Goal: Complete application form

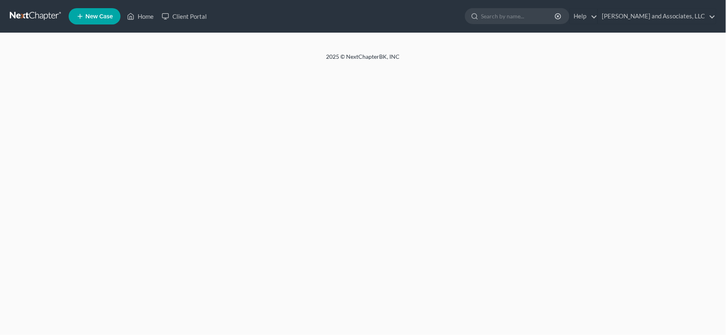
select select "1"
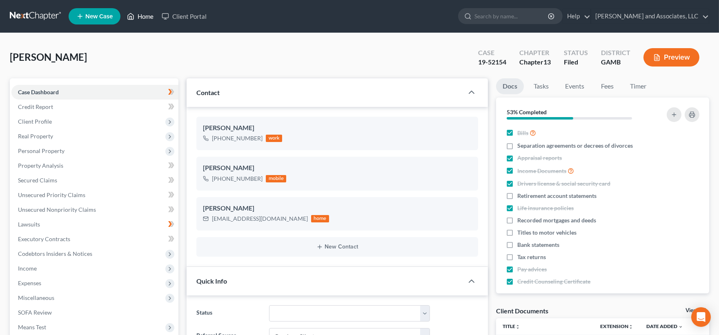
click at [145, 13] on link "Home" at bounding box center [140, 16] width 35 height 15
click at [143, 17] on link "Home" at bounding box center [140, 16] width 35 height 15
click at [145, 17] on link "Home" at bounding box center [140, 16] width 35 height 15
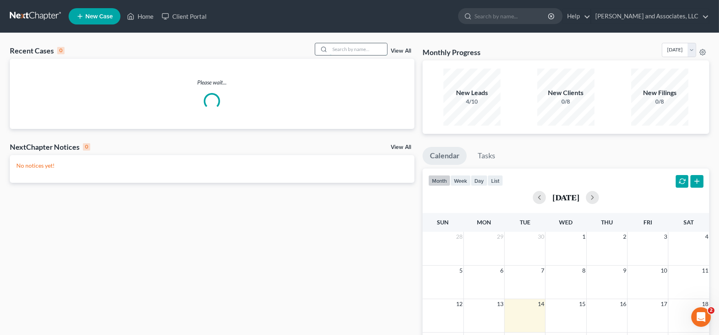
click at [363, 49] on input "search" at bounding box center [358, 49] width 57 height 12
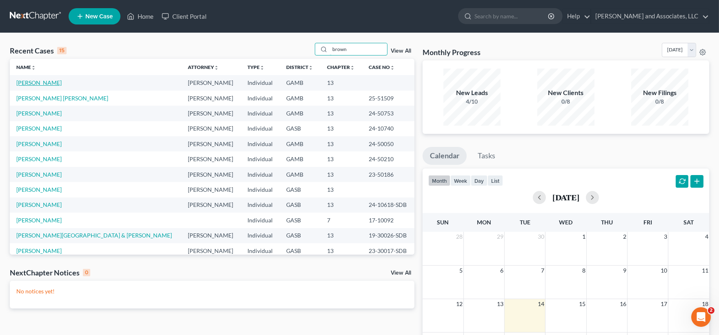
type input "brown"
click at [44, 82] on link "[PERSON_NAME]" at bounding box center [38, 82] width 45 height 7
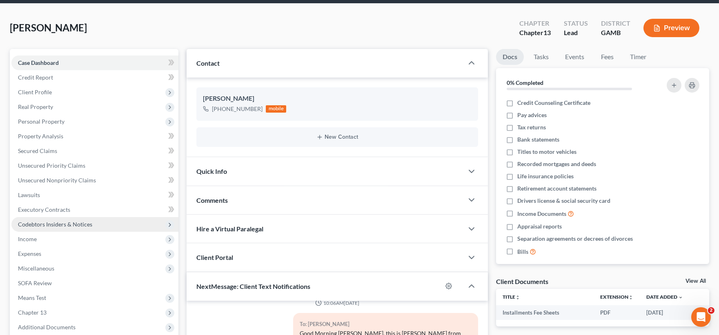
scroll to position [45, 0]
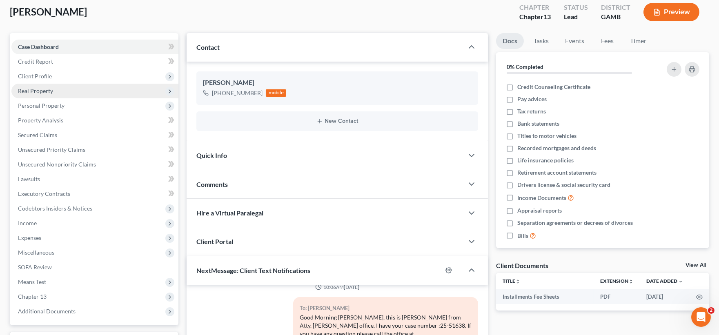
click at [40, 92] on span "Real Property" at bounding box center [35, 90] width 35 height 7
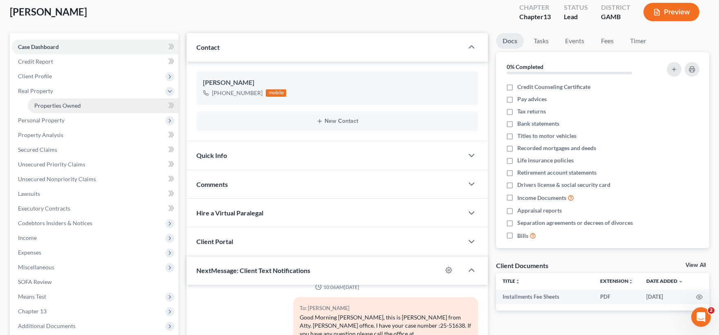
click at [42, 105] on span "Properties Owned" at bounding box center [57, 105] width 47 height 7
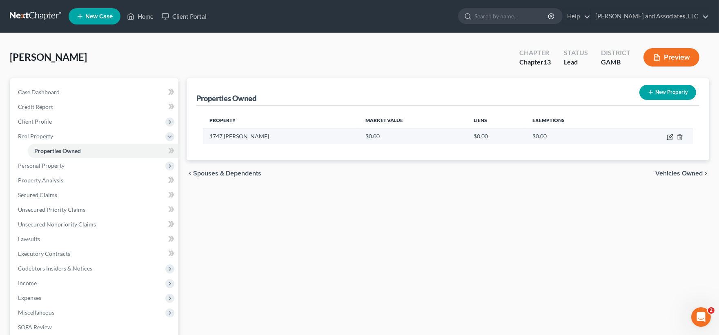
click at [671, 136] on icon "button" at bounding box center [671, 136] width 4 height 4
select select "10"
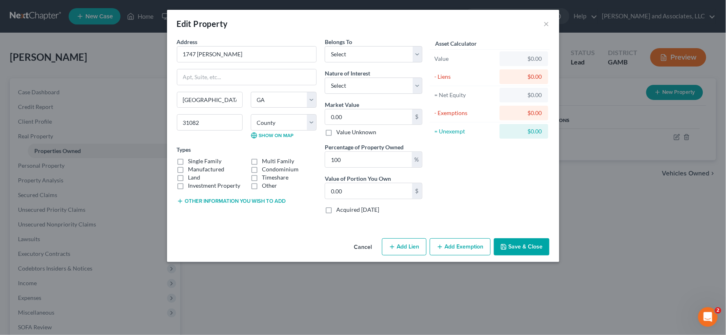
click at [188, 182] on label "Investment Property" at bounding box center [214, 186] width 52 height 8
click at [192, 182] on input "Investment Property" at bounding box center [194, 184] width 5 height 5
checkbox input "true"
click at [188, 169] on label "Manufactured" at bounding box center [206, 169] width 36 height 8
click at [192, 169] on input "Manufactured" at bounding box center [194, 167] width 5 height 5
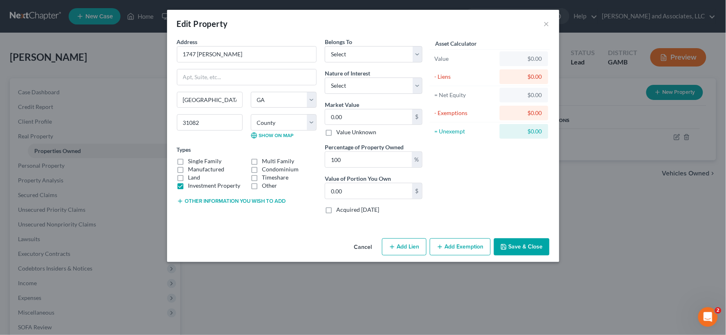
checkbox input "true"
click at [188, 177] on label "Land" at bounding box center [194, 178] width 12 height 8
click at [192, 177] on input "Land" at bounding box center [194, 176] width 5 height 5
checkbox input "true"
click at [188, 189] on label "Investment Property" at bounding box center [214, 186] width 52 height 8
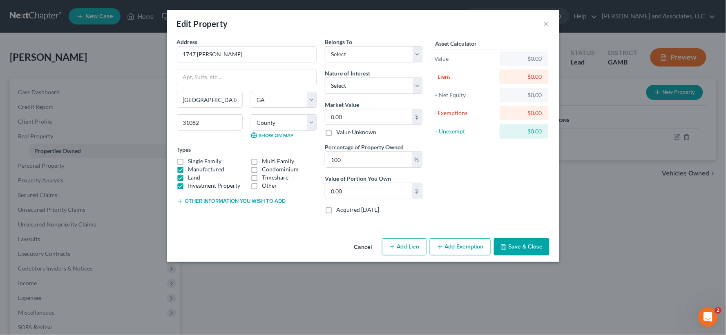
click at [192, 187] on input "Investment Property" at bounding box center [194, 184] width 5 height 5
checkbox input "false"
click at [354, 196] on input "0.00" at bounding box center [368, 191] width 87 height 16
type input "43,610.00"
click at [359, 91] on select "Select Fee Simple Joint Tenant Life Estate Equitable Interest Future Interest T…" at bounding box center [374, 86] width 98 height 16
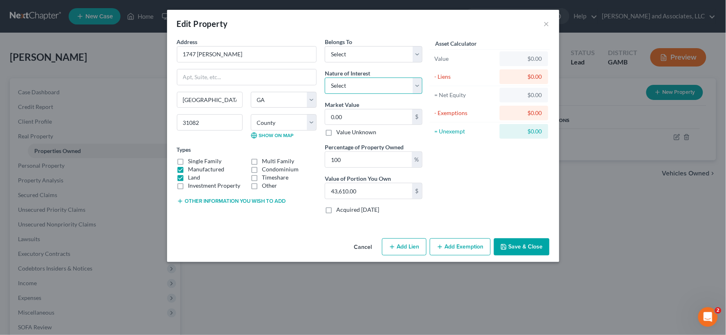
select select "1"
click at [325, 78] on select "Select Fee Simple Joint Tenant Life Estate Equitable Interest Future Interest T…" at bounding box center [374, 86] width 98 height 16
click at [359, 123] on input "0.00" at bounding box center [368, 117] width 87 height 16
type input "4"
type input "4.00"
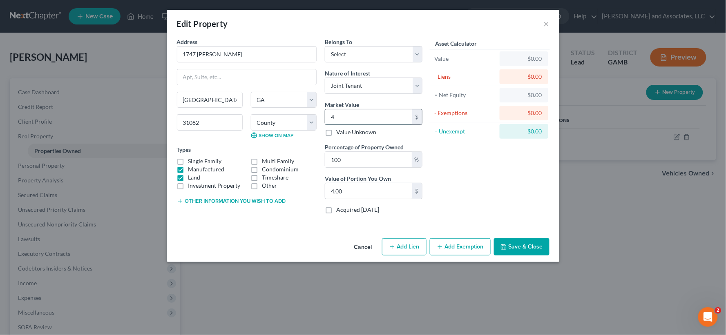
type input "43"
type input "43.00"
type input "436"
type input "436.00"
type input "4361"
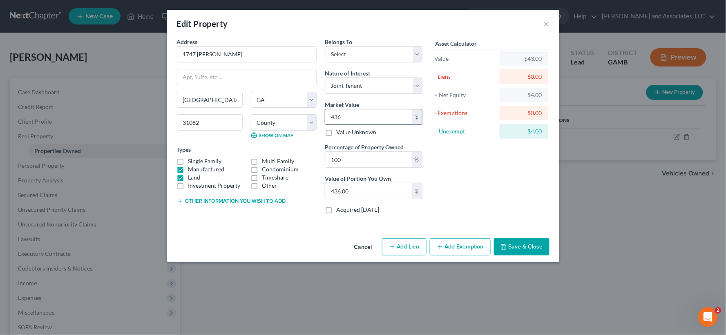
type input "4,361.00"
type input "4,3610"
type input "43,610.00"
click at [466, 250] on button "Add Exemption" at bounding box center [460, 246] width 61 height 17
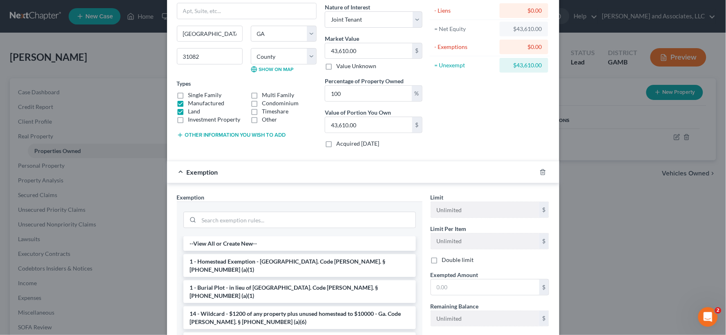
scroll to position [157, 0]
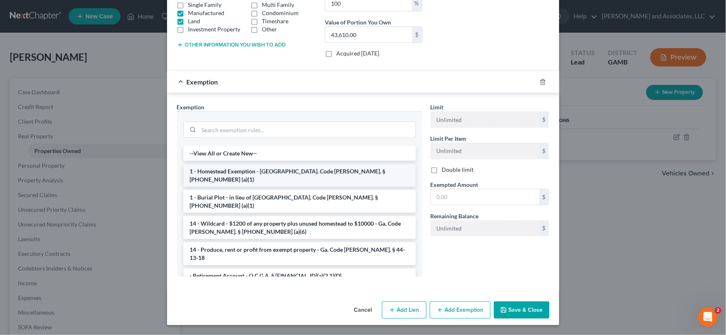
click at [228, 174] on li "1 - Homestead Exemption - [GEOGRAPHIC_DATA]. Code [PERSON_NAME]. § [PHONE_NUMBE…" at bounding box center [299, 175] width 232 height 23
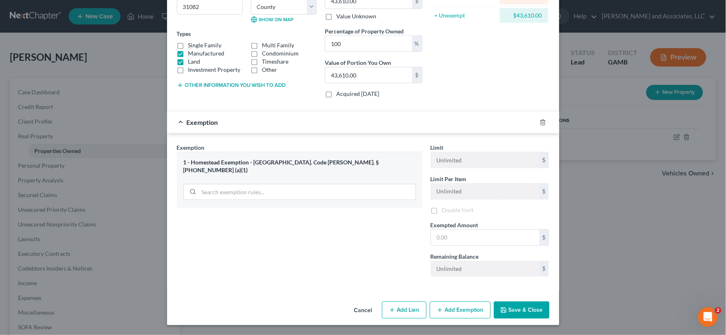
scroll to position [118, 0]
click at [454, 230] on input "text" at bounding box center [485, 238] width 108 height 16
type input "0.00"
click at [523, 312] on button "Save & Close" at bounding box center [522, 310] width 56 height 17
click at [516, 312] on button "Save & Close" at bounding box center [522, 310] width 56 height 17
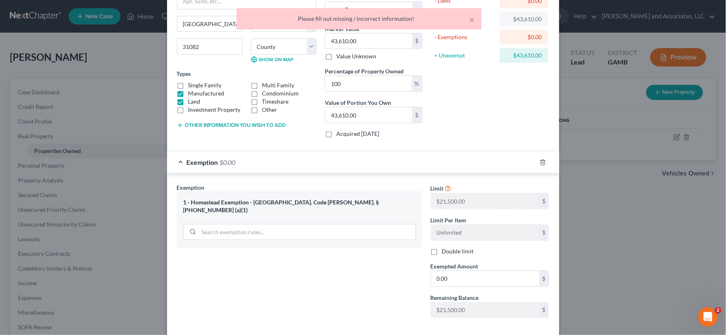
scroll to position [0, 0]
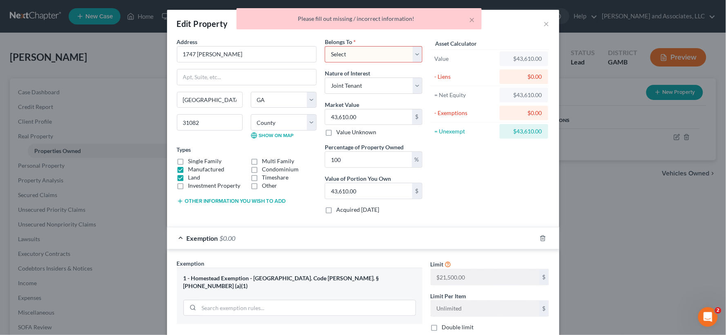
click at [359, 52] on select "Select Debtor 1 Only Debtor 2 Only Debtor 1 And Debtor 2 Only At Least One Of T…" at bounding box center [374, 54] width 98 height 16
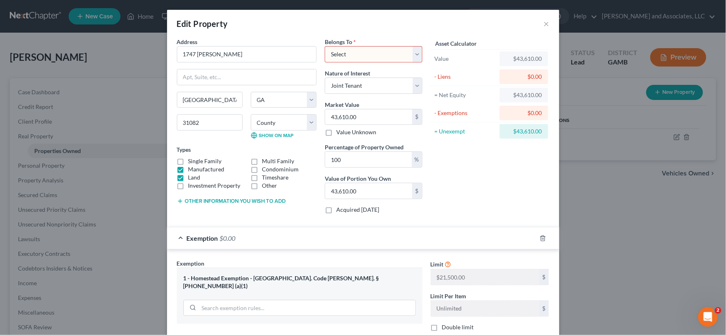
select select "3"
click at [325, 46] on select "Select Debtor 1 Only Debtor 2 Only Debtor 1 And Debtor 2 Only At Least One Of T…" at bounding box center [374, 54] width 98 height 16
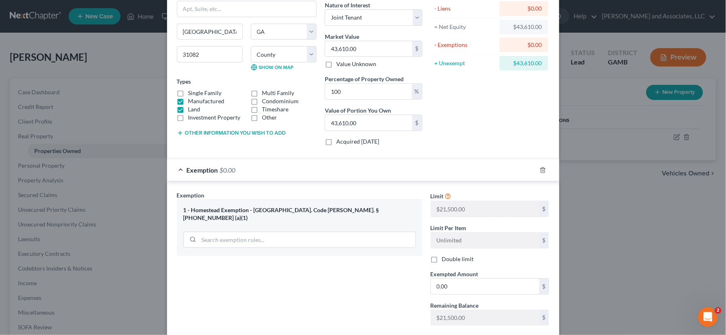
scroll to position [118, 0]
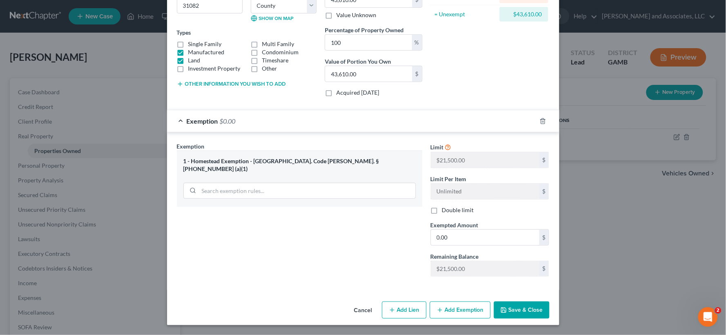
click at [520, 306] on button "Save & Close" at bounding box center [522, 310] width 56 height 17
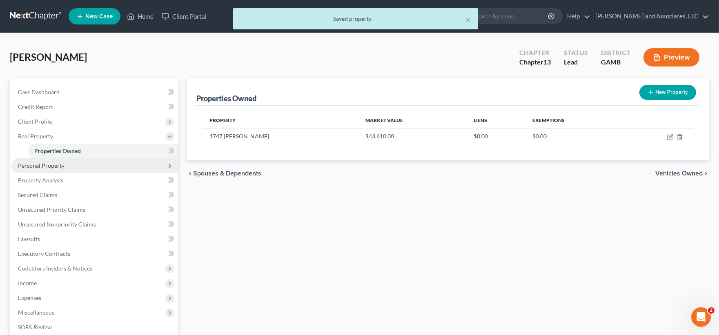
click at [40, 167] on span "Personal Property" at bounding box center [41, 165] width 47 height 7
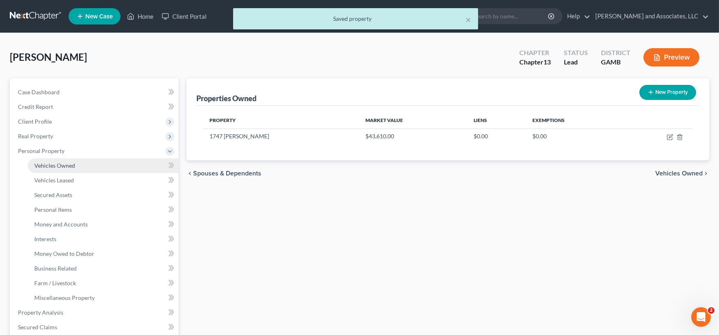
click at [43, 166] on span "Vehicles Owned" at bounding box center [54, 165] width 41 height 7
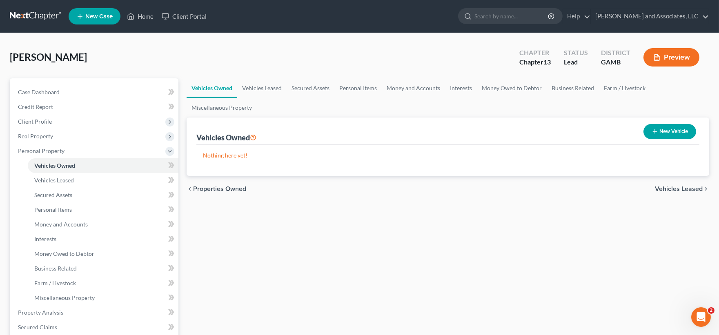
click at [668, 133] on button "New Vehicle" at bounding box center [670, 131] width 53 height 15
select select "0"
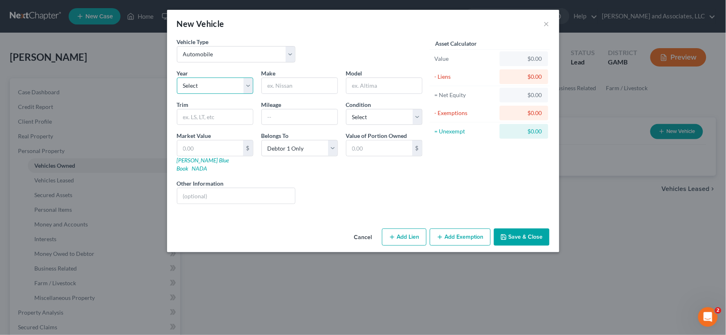
click at [204, 83] on select "Select 2026 2025 2024 2023 2022 2021 2020 2019 2018 2017 2016 2015 2014 2013 20…" at bounding box center [215, 86] width 76 height 16
select select "10"
click at [177, 78] on select "Select 2026 2025 2024 2023 2022 2021 2020 2019 2018 2017 2016 2015 2014 2013 20…" at bounding box center [215, 86] width 76 height 16
click at [275, 92] on input "text" at bounding box center [300, 86] width 76 height 16
type input "Ford"
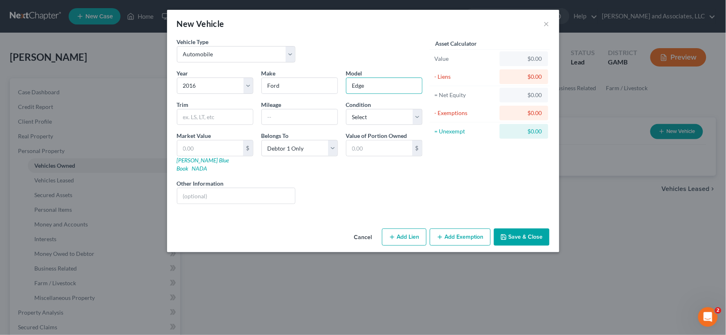
type input "Edge"
type input "135,000"
click at [377, 120] on select "Select Excellent Very Good Good Fair Poor" at bounding box center [384, 117] width 76 height 16
select select "2"
click at [346, 109] on select "Select Excellent Very Good Good Fair Poor" at bounding box center [384, 117] width 76 height 16
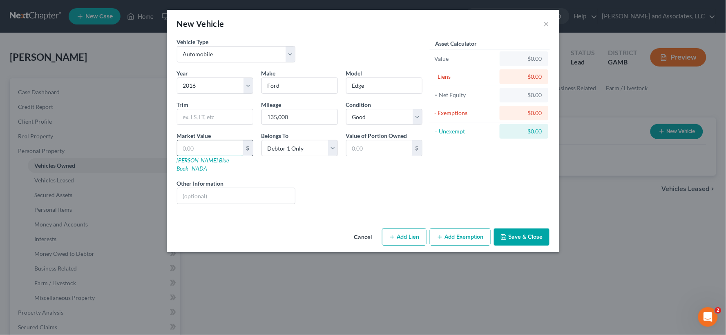
click at [227, 152] on input "text" at bounding box center [210, 148] width 66 height 16
type input "5"
type input "5.00"
type input "51"
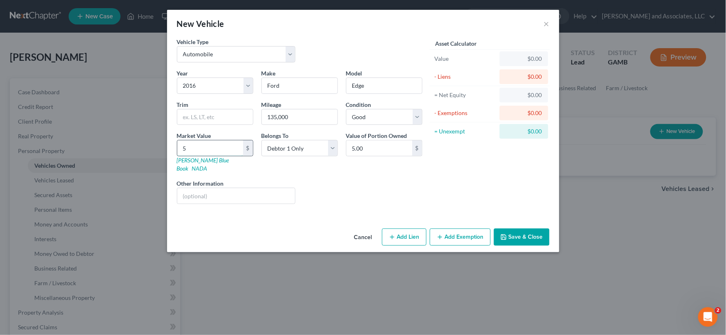
type input "51.00"
type input "510"
type input "510.00"
type input "5100"
type input "5,100.00"
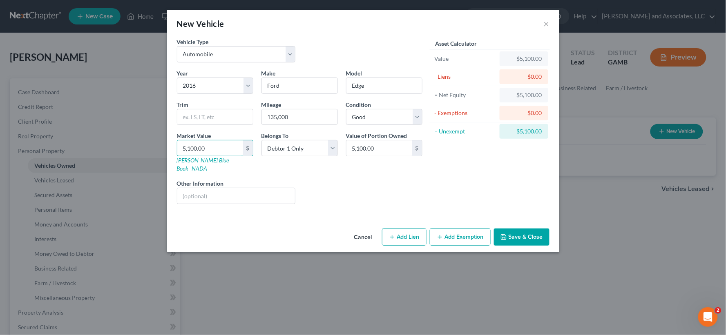
type input "5,100.00"
click at [517, 230] on button "Save & Close" at bounding box center [522, 237] width 56 height 17
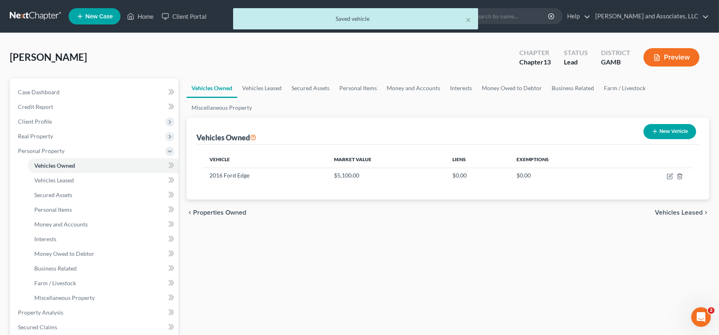
click at [671, 133] on button "New Vehicle" at bounding box center [670, 131] width 53 height 15
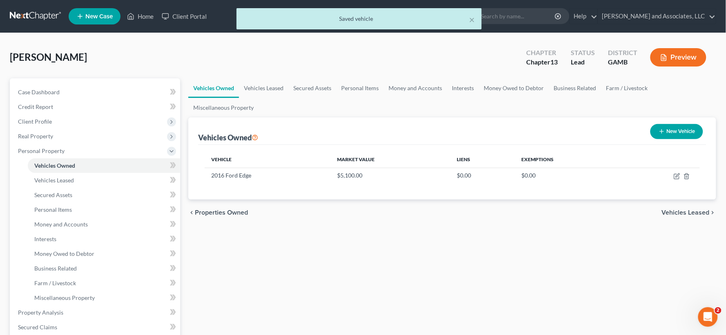
select select "0"
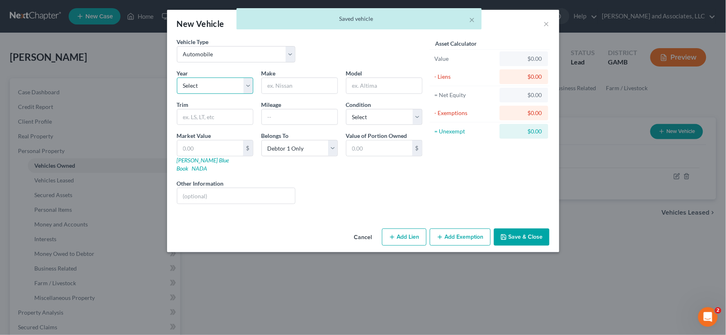
click at [212, 90] on select "Select 2026 2025 2024 2023 2022 2021 2020 2019 2018 2017 2016 2015 2014 2013 20…" at bounding box center [215, 86] width 76 height 16
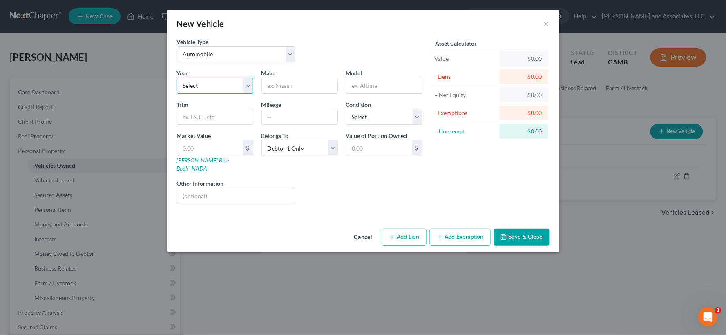
select select "26"
click at [177, 78] on select "Select 2026 2025 2024 2023 2022 2021 2020 2019 2018 2017 2016 2015 2014 2013 20…" at bounding box center [215, 86] width 76 height 16
click at [284, 118] on input "text" at bounding box center [300, 117] width 76 height 16
type input "235,000"
click at [370, 120] on select "Select Excellent Very Good Good Fair Poor" at bounding box center [384, 117] width 76 height 16
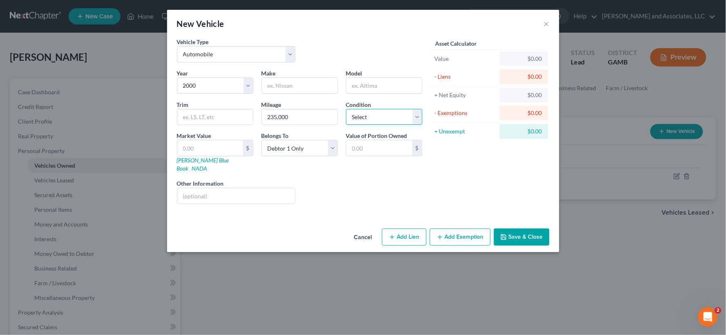
select select "3"
click at [346, 109] on select "Select Excellent Very Good Good Fair Poor" at bounding box center [384, 117] width 76 height 16
click at [218, 152] on input "text" at bounding box center [210, 148] width 66 height 16
type input "2"
type input "2.00"
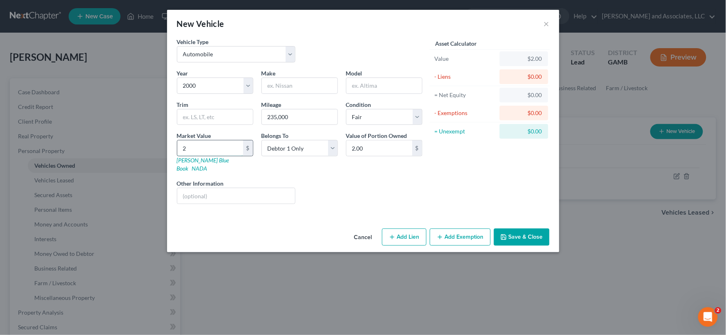
type input "28"
type input "28.00"
type input "287"
type input "287.00"
type input "2875"
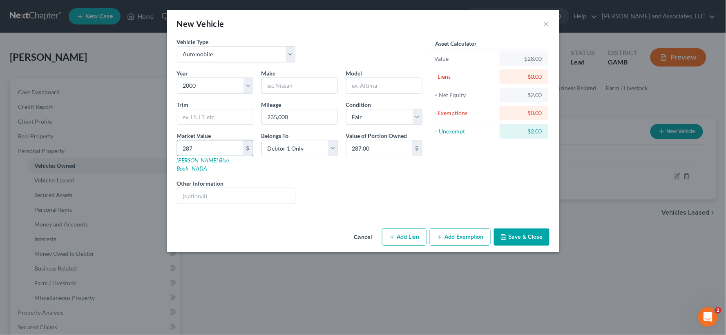
type input "2,875.00"
click at [466, 234] on button "Add Exemption" at bounding box center [460, 237] width 61 height 17
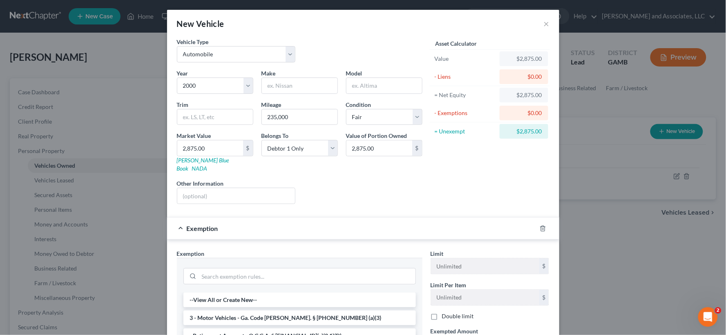
scroll to position [91, 0]
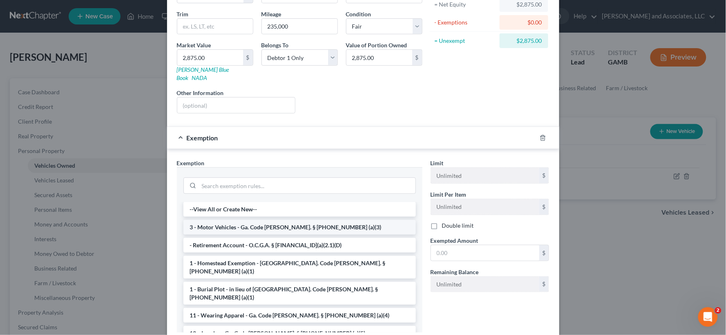
click at [232, 221] on li "3 - Motor Vehicles - Ga. Code [PERSON_NAME]. § [PHONE_NUMBER] (a)(3)" at bounding box center [299, 227] width 232 height 15
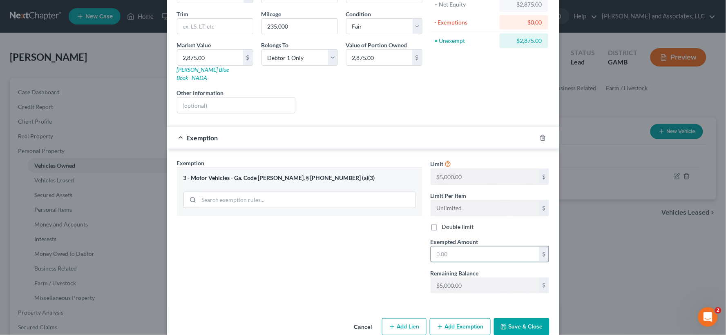
click at [452, 247] on input "text" at bounding box center [485, 255] width 108 height 16
type input "2,875.00"
click at [505, 319] on button "Save & Close" at bounding box center [522, 327] width 56 height 17
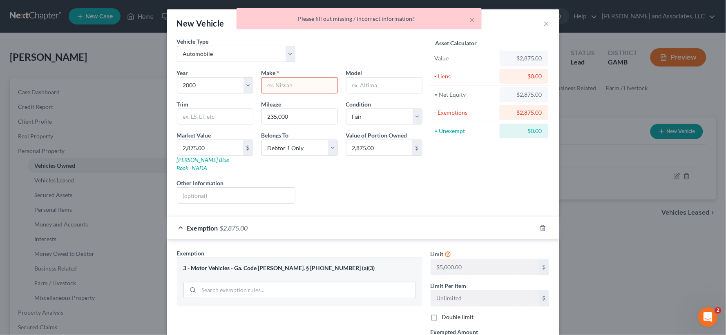
scroll to position [0, 0]
click at [299, 85] on input "text" at bounding box center [300, 86] width 76 height 16
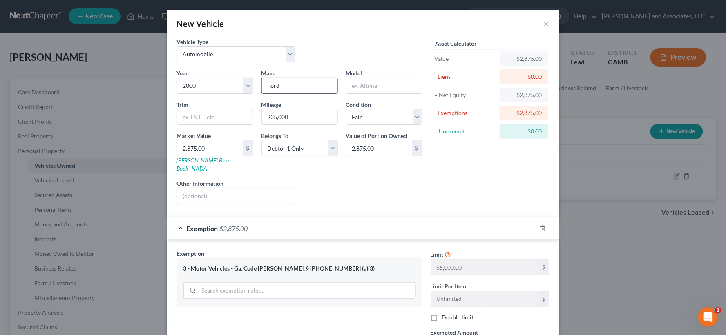
type input "Ford"
type input "F-150 P/U Truck"
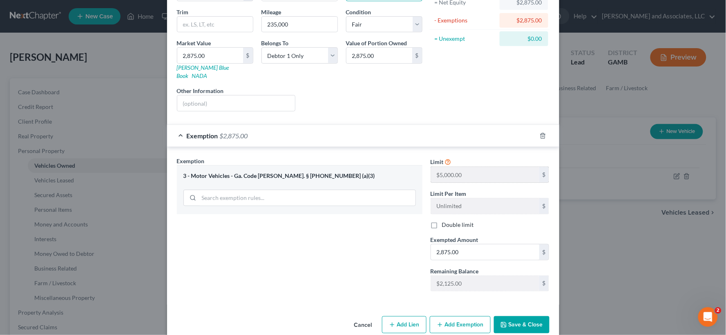
scroll to position [100, 0]
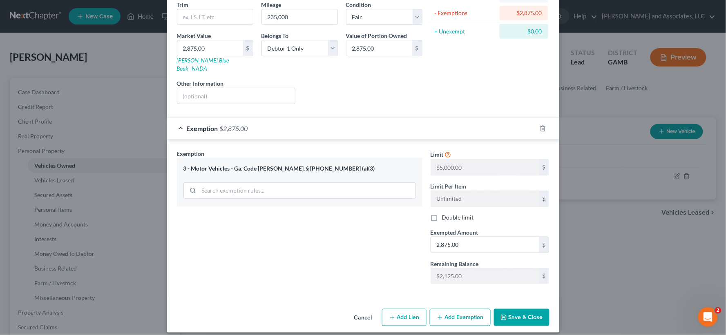
click at [519, 312] on button "Save & Close" at bounding box center [522, 317] width 56 height 17
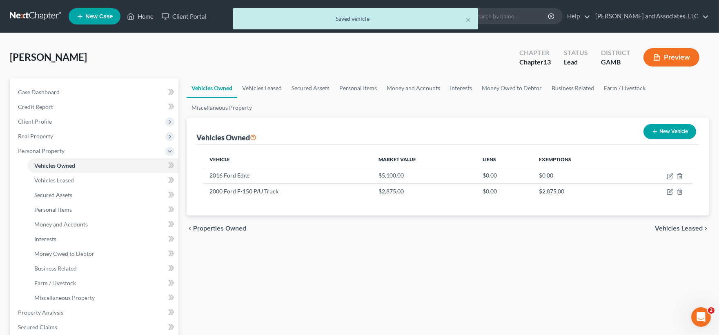
click at [668, 132] on button "New Vehicle" at bounding box center [670, 131] width 53 height 15
select select "0"
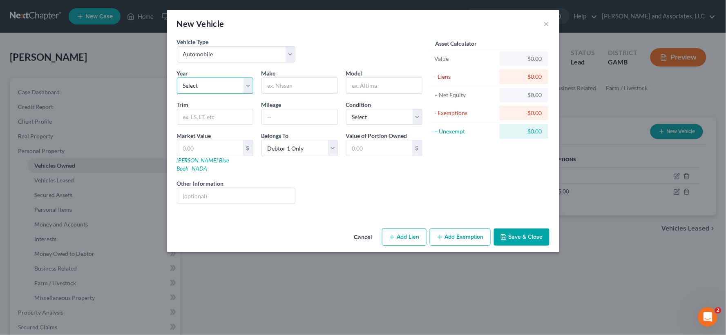
click at [213, 89] on select "Select 2026 2025 2024 2023 2022 2021 2020 2019 2018 2017 2016 2015 2014 2013 20…" at bounding box center [215, 86] width 76 height 16
select select "25"
click at [177, 78] on select "Select 2026 2025 2024 2023 2022 2021 2020 2019 2018 2017 2016 2015 2014 2013 20…" at bounding box center [215, 86] width 76 height 16
click at [280, 86] on input "text" at bounding box center [300, 86] width 76 height 16
type input "Ford"
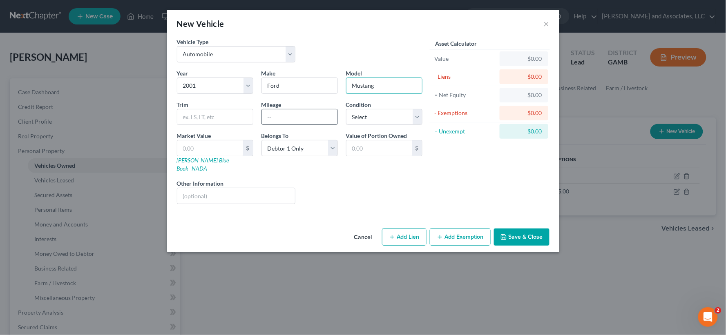
type input "Mustang"
click at [266, 120] on input "text" at bounding box center [300, 117] width 76 height 16
type input "180,000"
click at [381, 119] on select "Select Excellent Very Good Good Fair Poor" at bounding box center [384, 117] width 76 height 16
select select "3"
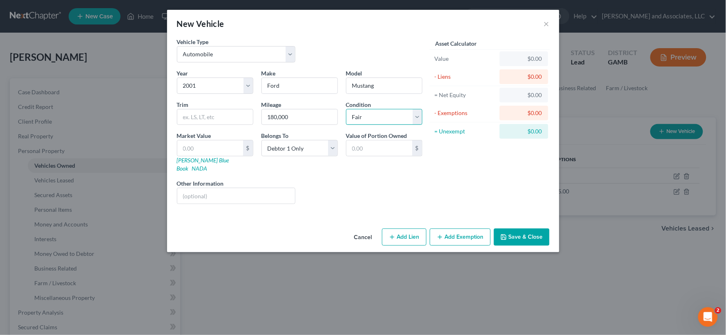
click at [346, 109] on select "Select Excellent Very Good Good Fair Poor" at bounding box center [384, 117] width 76 height 16
click at [217, 149] on input "text" at bounding box center [210, 148] width 66 height 16
type input "2"
type input "2.00"
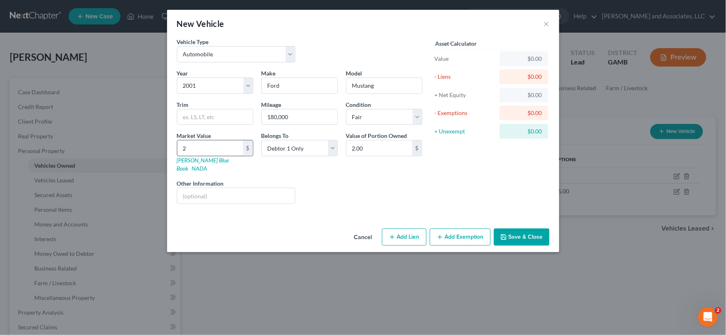
type input "29"
type input "29.00"
type input "290"
type input "290.00"
type input "2900"
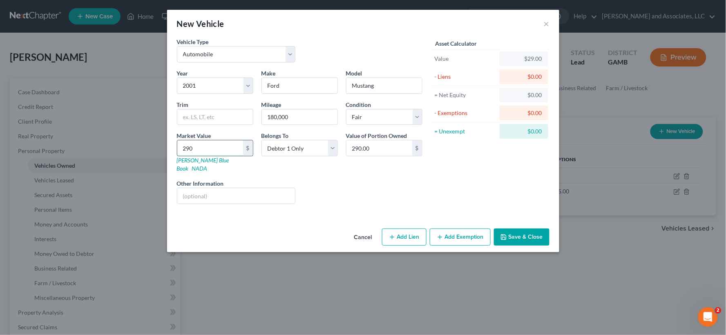
type input "2,900.00"
click at [456, 229] on button "Add Exemption" at bounding box center [460, 237] width 61 height 17
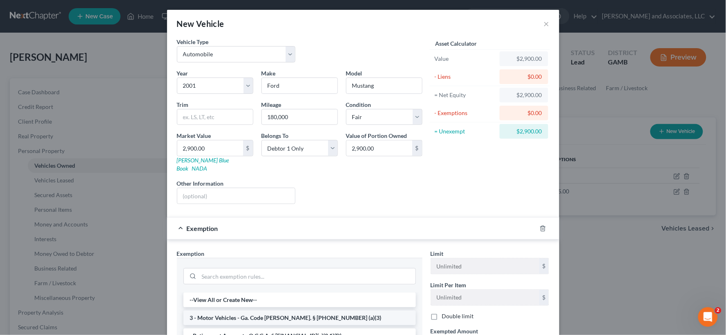
click at [228, 312] on li "3 - Motor Vehicles - Ga. Code [PERSON_NAME]. § [PHONE_NUMBER] (a)(3)" at bounding box center [299, 318] width 232 height 15
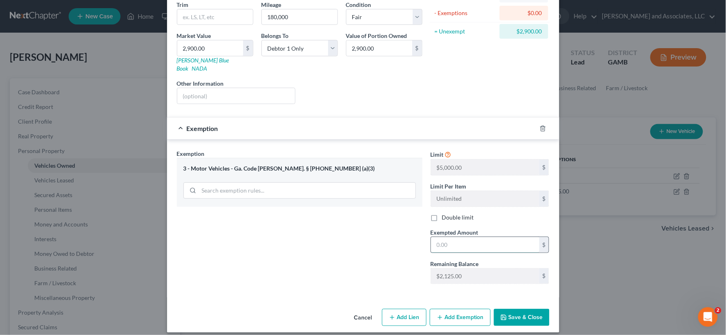
click at [468, 237] on input "text" at bounding box center [485, 245] width 108 height 16
type input "2,125.00"
click at [510, 309] on button "Save & Close" at bounding box center [522, 317] width 56 height 17
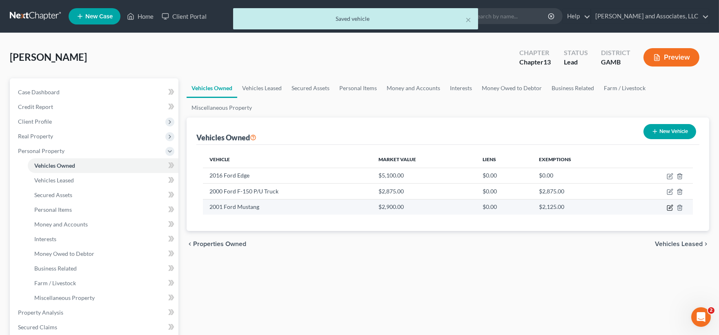
click at [668, 205] on icon "button" at bounding box center [670, 208] width 7 height 7
select select "0"
select select "25"
select select "3"
select select "0"
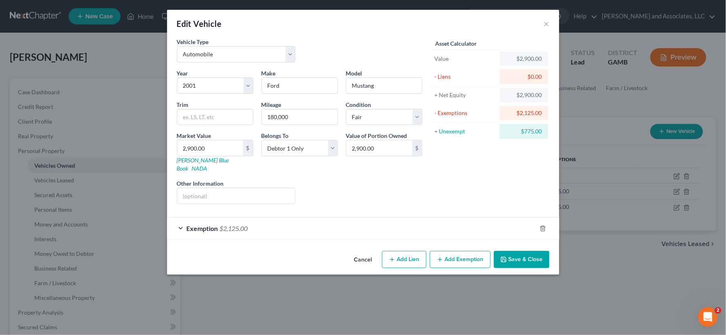
click at [451, 252] on button "Add Exemption" at bounding box center [460, 259] width 61 height 17
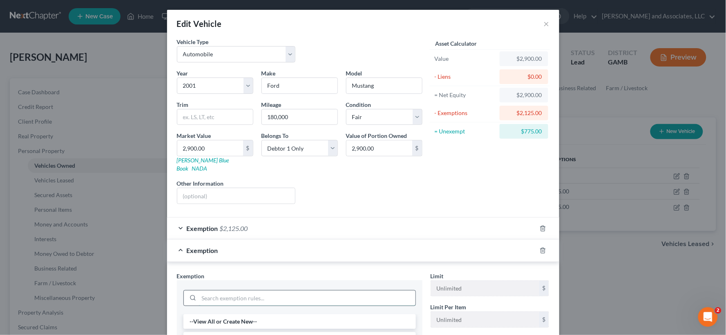
click at [233, 292] on input "search" at bounding box center [307, 299] width 216 height 16
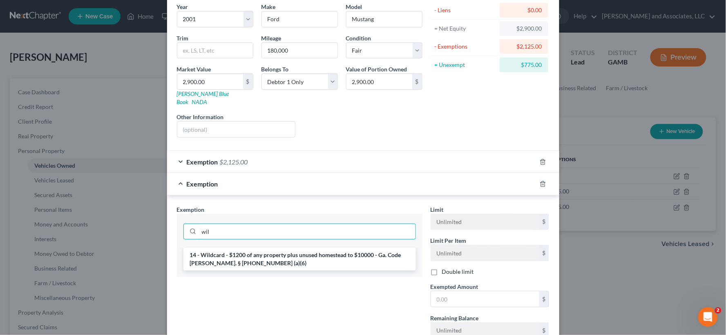
scroll to position [91, 0]
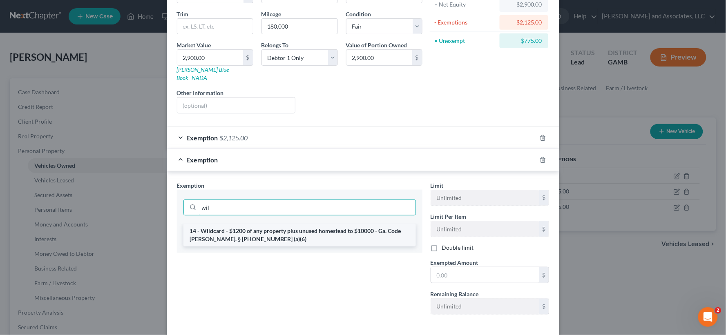
type input "wil"
click at [256, 227] on li "14 - Wildcard - $1200 of any property plus unused homestead to $10000 - Ga. Cod…" at bounding box center [299, 235] width 232 height 23
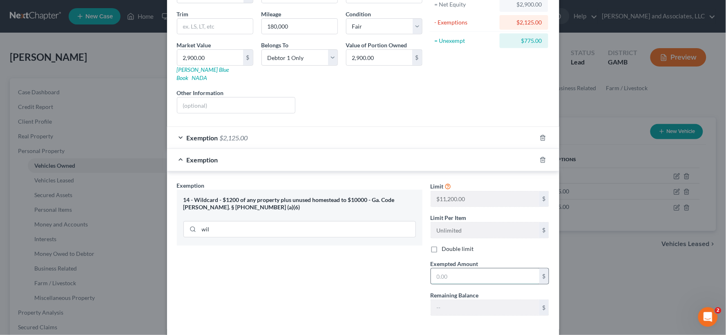
click at [461, 272] on input "text" at bounding box center [485, 277] width 108 height 16
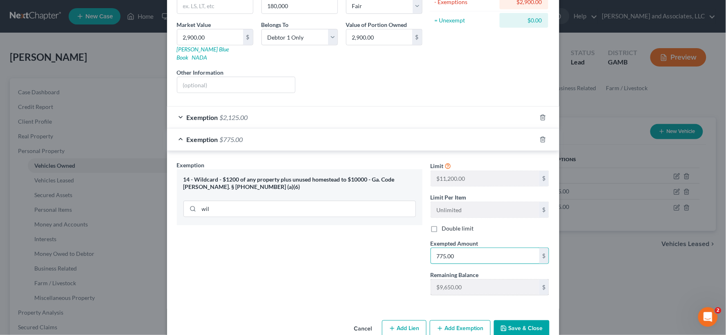
scroll to position [123, 0]
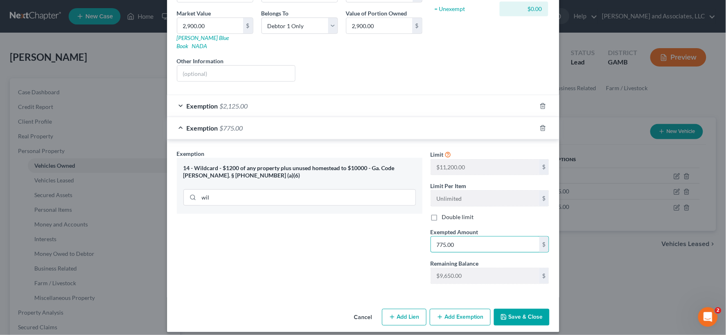
type input "775.00"
click at [520, 312] on button "Save & Close" at bounding box center [522, 317] width 56 height 17
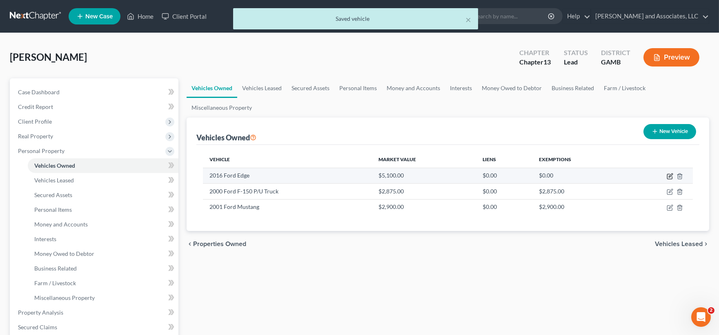
click at [671, 177] on icon "button" at bounding box center [670, 176] width 7 height 7
select select "0"
select select "10"
select select "2"
select select "0"
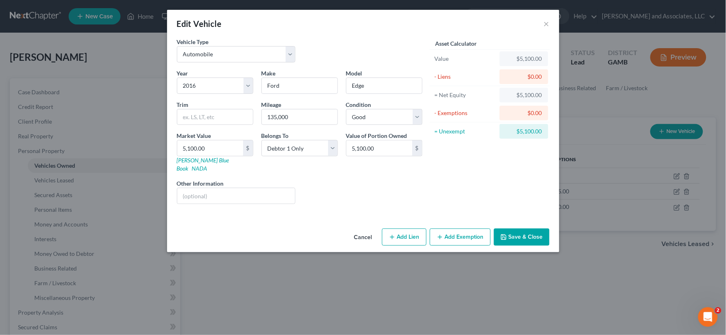
click at [459, 229] on button "Add Exemption" at bounding box center [460, 237] width 61 height 17
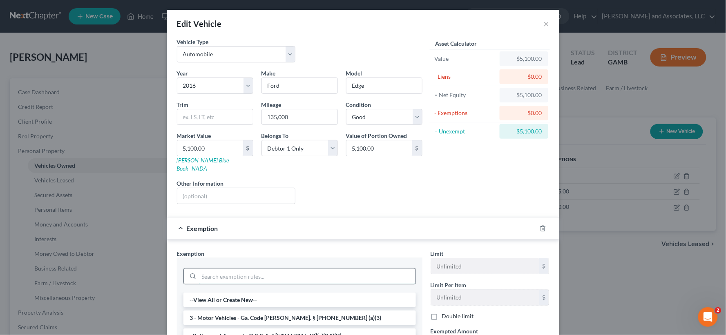
click at [204, 270] on input "search" at bounding box center [307, 277] width 216 height 16
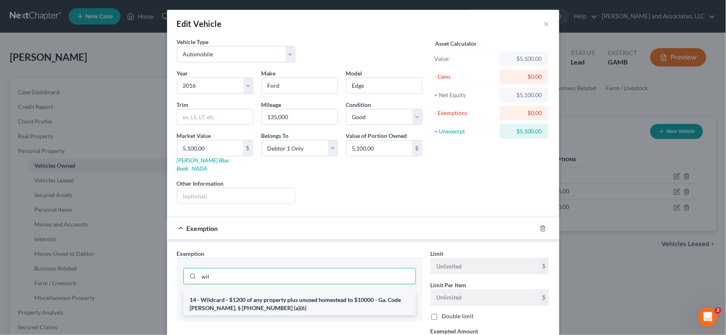
type input "wil"
click at [234, 293] on li "14 - Wildcard - $1200 of any property plus unused homestead to $10000 - Ga. Cod…" at bounding box center [299, 304] width 232 height 23
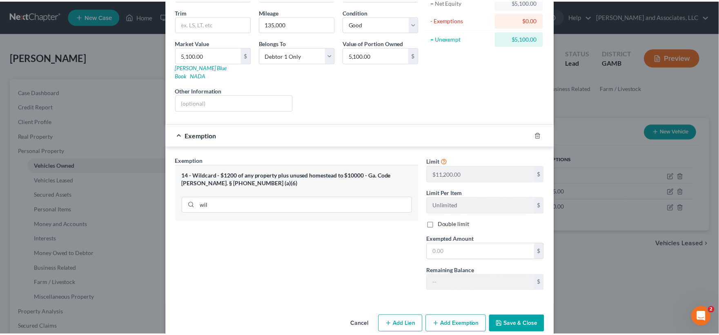
scroll to position [100, 0]
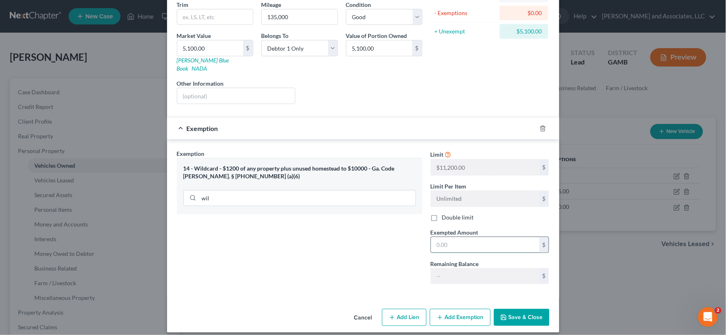
click at [464, 237] on input "text" at bounding box center [485, 245] width 108 height 16
type input "5,100.00"
click at [516, 309] on button "Save & Close" at bounding box center [522, 317] width 56 height 17
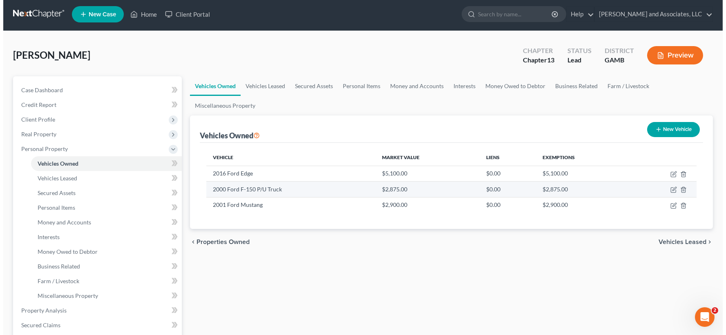
scroll to position [0, 0]
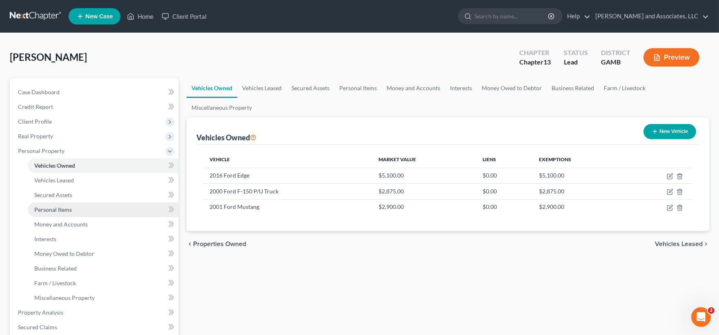
click at [59, 211] on span "Personal Items" at bounding box center [53, 209] width 38 height 7
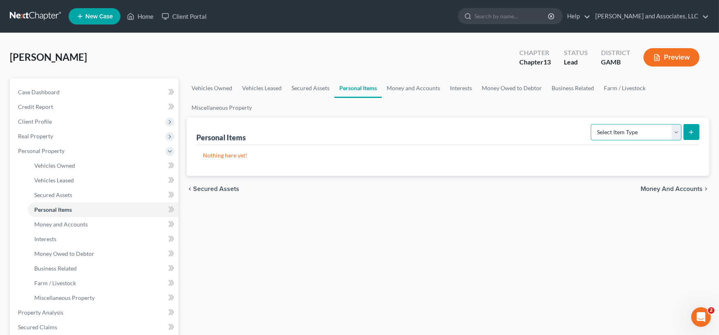
click at [639, 136] on select "Select Item Type Clothing Collectibles Of Value Electronics Firearms Household …" at bounding box center [636, 132] width 91 height 16
select select "household_goods"
click at [591, 124] on select "Select Item Type Clothing Collectibles Of Value Electronics Firearms Household …" at bounding box center [636, 132] width 91 height 16
click at [691, 134] on line "submit" at bounding box center [691, 132] width 0 height 4
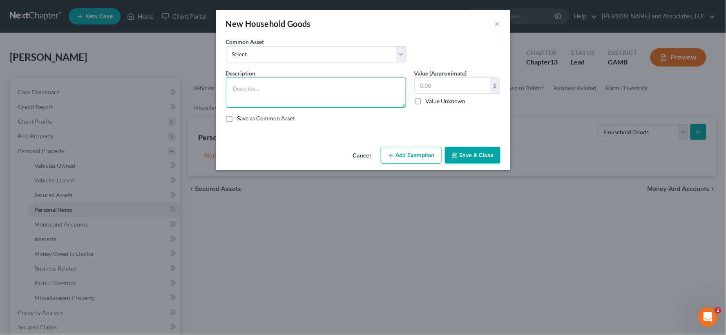
click at [261, 93] on textarea at bounding box center [316, 93] width 180 height 30
type textarea "Major Appliances; Household Furniture; Linens; Kitchenware"
click at [427, 85] on input "text" at bounding box center [452, 86] width 76 height 16
type input "3,700.00"
click at [415, 155] on button "Add Exemption" at bounding box center [411, 155] width 61 height 17
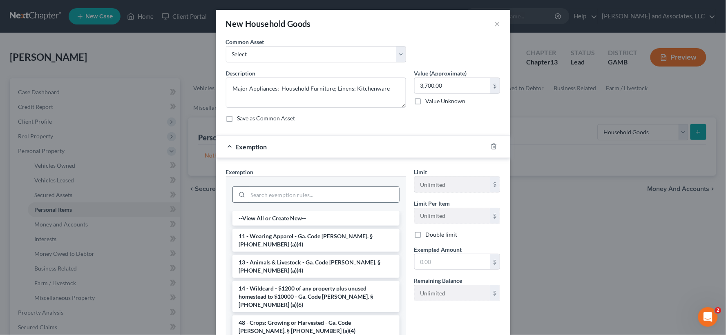
click at [257, 196] on input "search" at bounding box center [323, 195] width 151 height 16
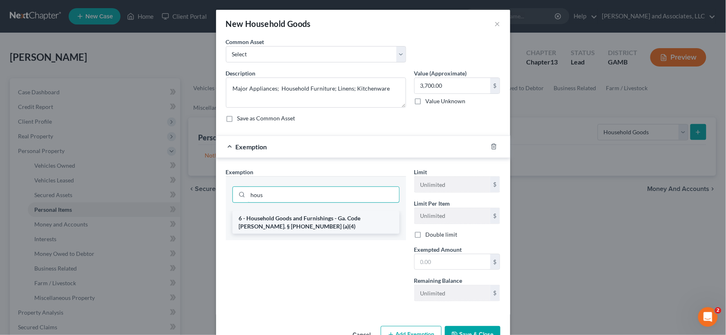
type input "hous"
click at [256, 226] on li "6 - Household Goods and Furnishings - Ga. Code [PERSON_NAME]. § [PHONE_NUMBER] …" at bounding box center [315, 222] width 167 height 23
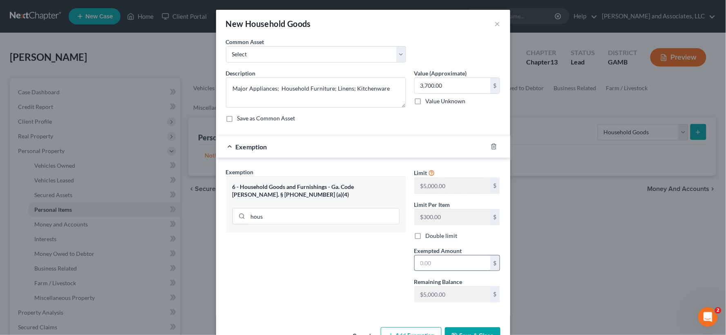
click at [441, 267] on input "text" at bounding box center [452, 264] width 76 height 16
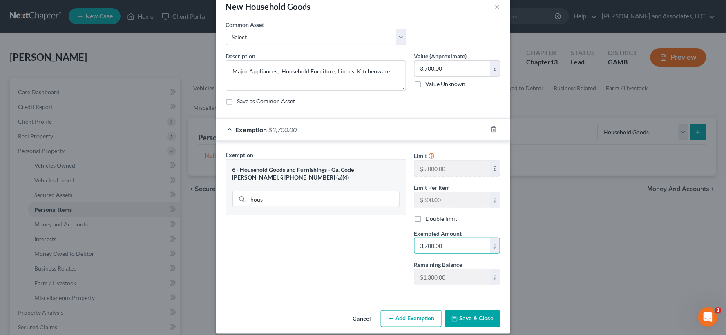
scroll to position [26, 0]
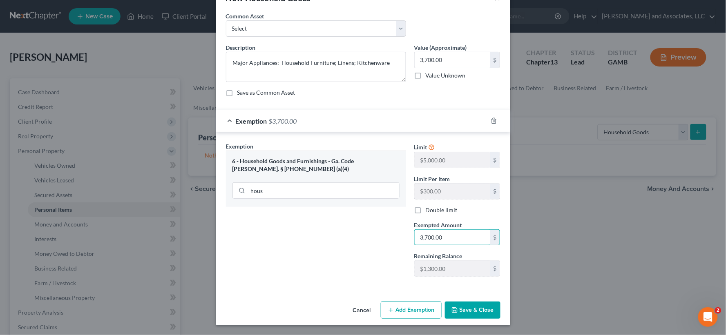
type input "3,700.00"
click at [476, 309] on button "Save & Close" at bounding box center [473, 310] width 56 height 17
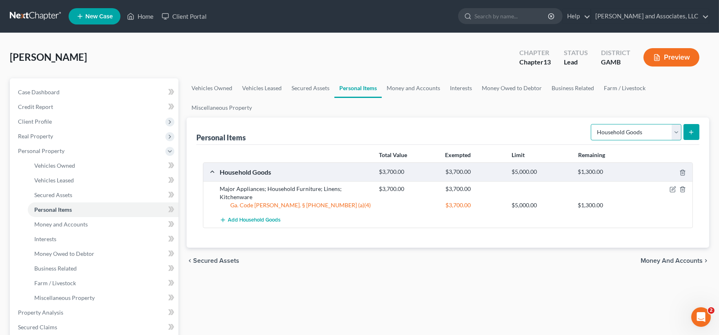
click at [673, 130] on select "Select Item Type Clothing Collectibles Of Value Electronics Firearms Household …" at bounding box center [636, 132] width 91 height 16
select select "electronics"
click at [591, 124] on select "Select Item Type Clothing Collectibles Of Value Electronics Firearms Household …" at bounding box center [636, 132] width 91 height 16
click at [686, 135] on button "submit" at bounding box center [692, 132] width 16 height 16
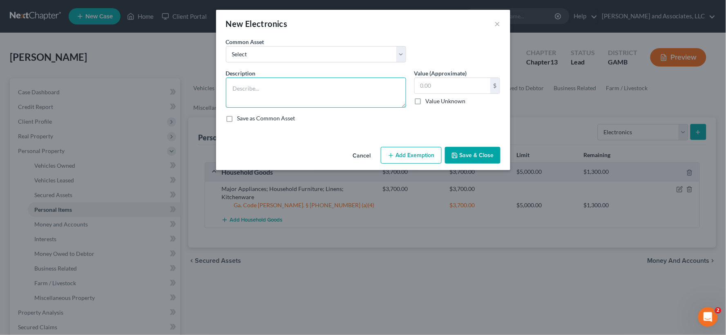
click at [283, 91] on textarea at bounding box center [316, 93] width 180 height 30
type textarea "Televisions; Surround Sound System; Sound Bar; Cell Phone"
click at [451, 83] on input "text" at bounding box center [452, 86] width 76 height 16
type input "1,300.00"
click at [419, 153] on button "Add Exemption" at bounding box center [411, 155] width 61 height 17
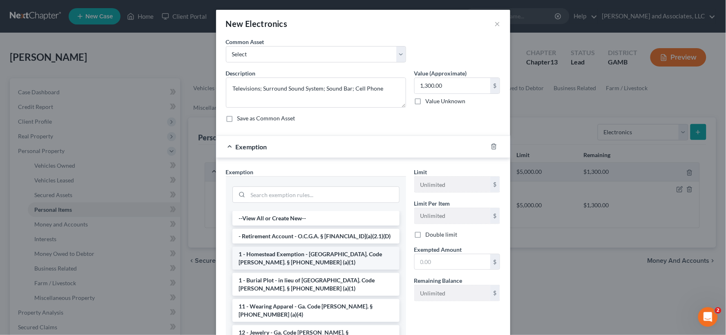
scroll to position [45, 0]
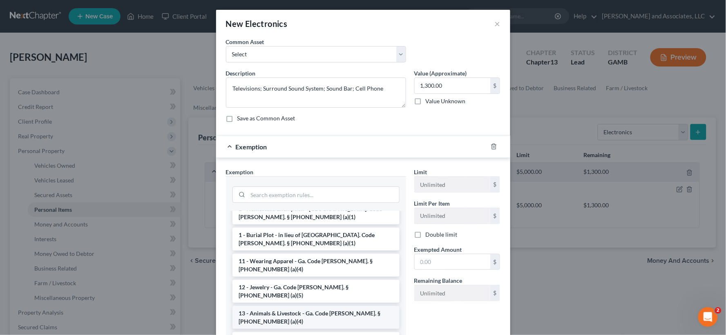
click at [281, 306] on li "13 - Animals & Livestock - Ga. Code [PERSON_NAME]. § [PHONE_NUMBER] (a)(4)" at bounding box center [315, 317] width 167 height 23
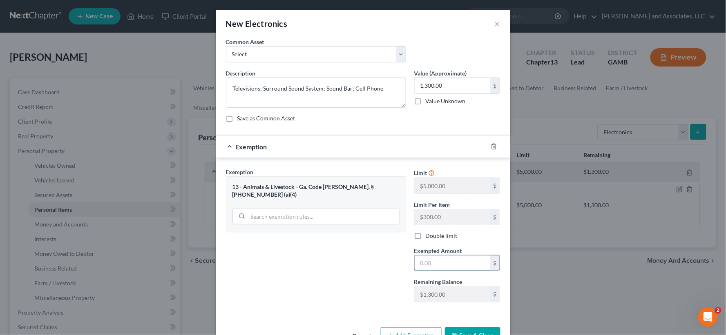
click at [437, 269] on input "text" at bounding box center [452, 264] width 76 height 16
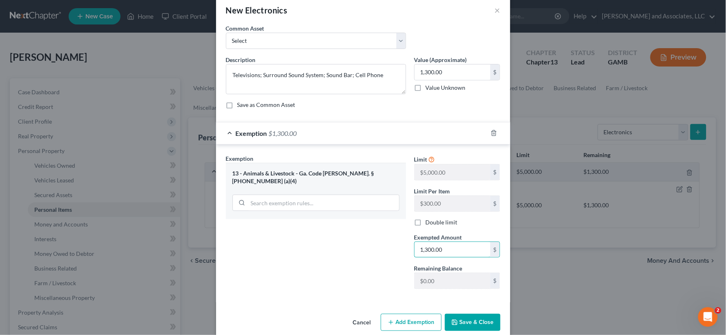
scroll to position [26, 0]
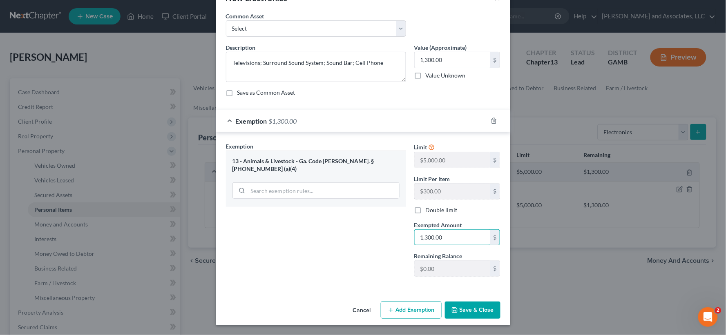
type input "1,300.00"
click at [484, 315] on button "Save & Close" at bounding box center [473, 310] width 56 height 17
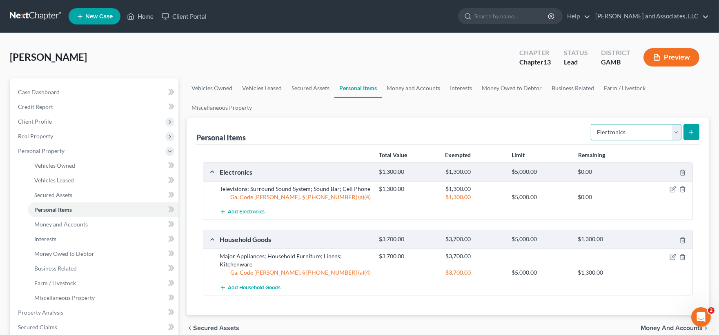
click at [617, 129] on select "Select Item Type Clothing Collectibles Of Value Electronics Firearms Household …" at bounding box center [636, 132] width 91 height 16
select select "clothing"
click at [591, 124] on select "Select Item Type Clothing Collectibles Of Value Electronics Firearms Household …" at bounding box center [636, 132] width 91 height 16
click at [695, 132] on icon "submit" at bounding box center [691, 132] width 7 height 7
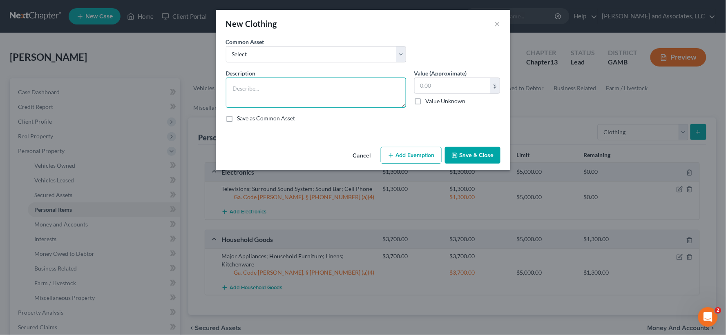
click at [273, 83] on textarea at bounding box center [316, 93] width 180 height 30
type textarea "Clothes; Shoes; Accessories"
click at [443, 88] on input "text" at bounding box center [452, 86] width 76 height 16
type input "1,000.00"
click at [412, 157] on button "Add Exemption" at bounding box center [411, 155] width 61 height 17
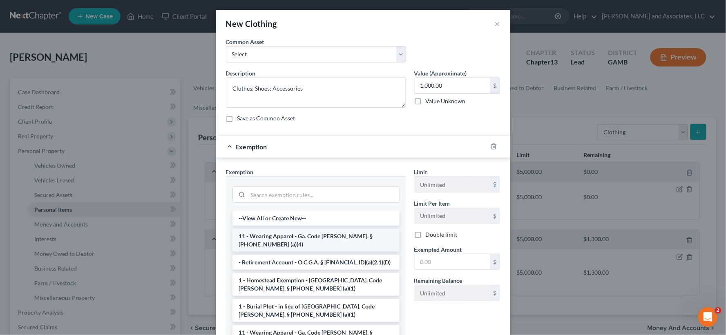
click at [278, 238] on li "11 - Wearing Apparel - Ga. Code [PERSON_NAME]. § [PHONE_NUMBER] (a)(4)" at bounding box center [315, 240] width 167 height 23
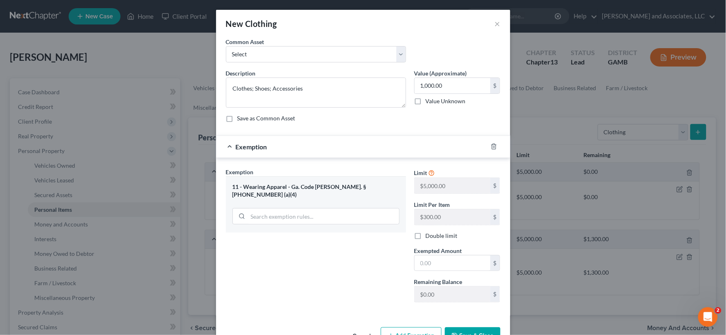
click at [264, 169] on div "Exemption * 11 - Wearing Apparel - Ga. Code [PERSON_NAME]. § [PHONE_NUMBER] (a)…" at bounding box center [316, 200] width 180 height 65
click at [275, 186] on div "11 - Wearing Apparel - Ga. Code [PERSON_NAME]. § [PHONE_NUMBER] (a)(4)" at bounding box center [315, 190] width 167 height 15
click at [264, 209] on input "search" at bounding box center [323, 217] width 151 height 16
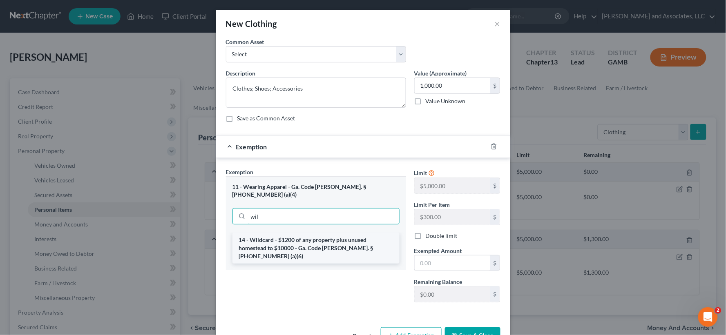
type input "wil"
click at [275, 235] on li "14 - Wildcard - $1200 of any property plus unused homestead to $10000 - Ga. Cod…" at bounding box center [315, 248] width 167 height 31
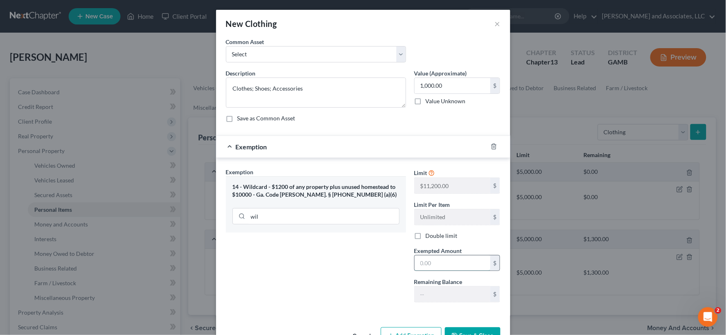
click at [452, 266] on input "text" at bounding box center [452, 264] width 76 height 16
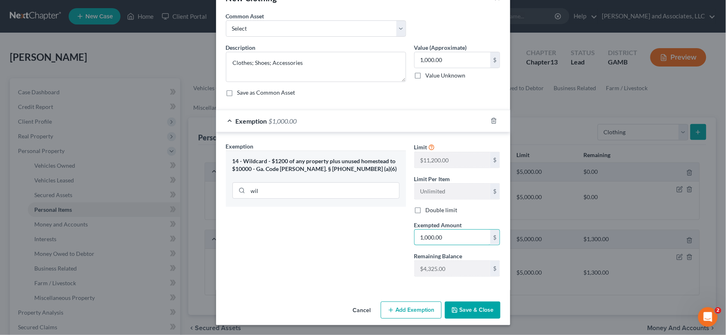
type input "1,000.00"
click at [460, 308] on button "Save & Close" at bounding box center [473, 310] width 56 height 17
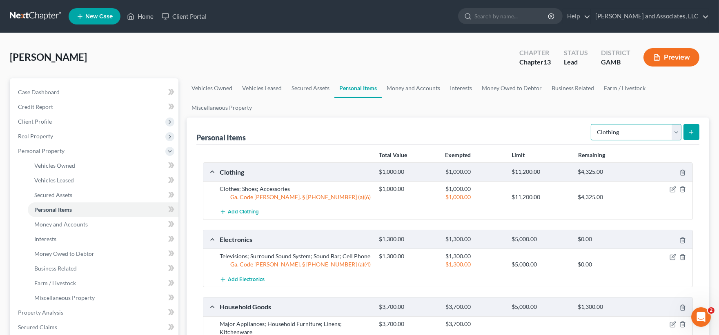
click at [678, 134] on select "Select Item Type Clothing Collectibles Of Value Electronics Firearms Household …" at bounding box center [636, 132] width 91 height 16
select select "jewelry"
click at [591, 124] on select "Select Item Type Clothing Collectibles Of Value Electronics Firearms Household …" at bounding box center [636, 132] width 91 height 16
click at [692, 131] on icon "submit" at bounding box center [691, 132] width 7 height 7
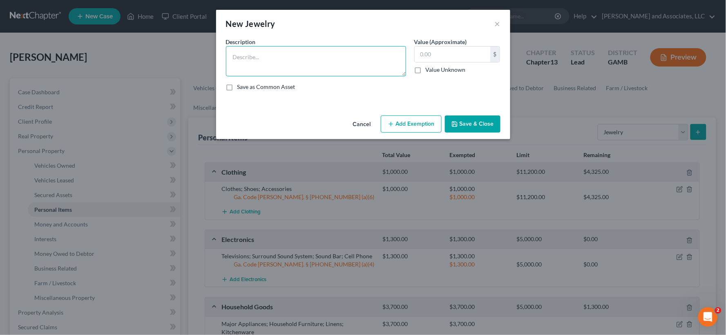
click at [285, 71] on textarea at bounding box center [316, 61] width 180 height 30
type textarea "Necklace"
click at [442, 50] on input "text" at bounding box center [452, 55] width 76 height 16
type input "7"
type input "400.00"
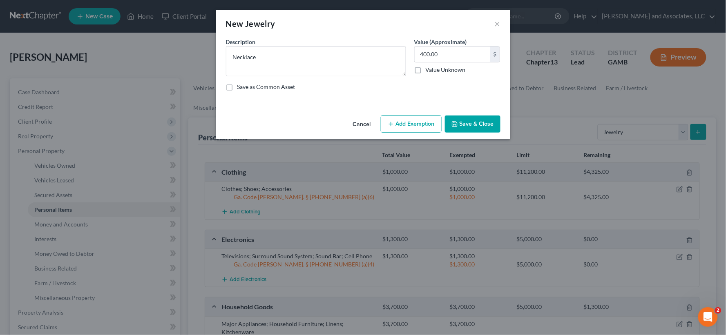
click at [413, 121] on button "Add Exemption" at bounding box center [411, 124] width 61 height 17
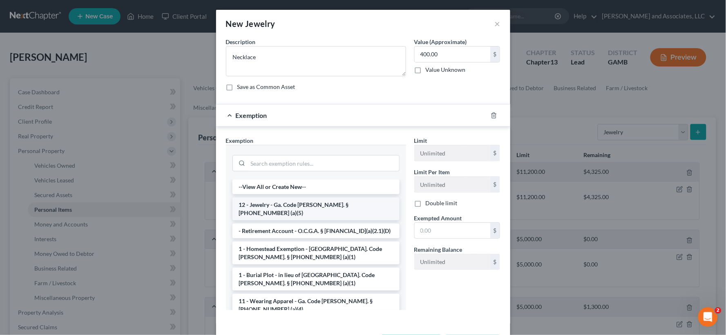
click at [330, 200] on li "12 - Jewelry - Ga. Code [PERSON_NAME]. § [PHONE_NUMBER] (a)(5)" at bounding box center [315, 209] width 167 height 23
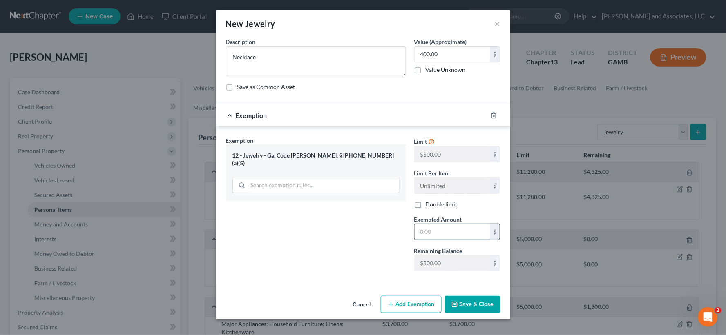
click at [448, 236] on input "text" at bounding box center [452, 232] width 76 height 16
type input "400.00"
click at [477, 307] on button "Save & Close" at bounding box center [473, 304] width 56 height 17
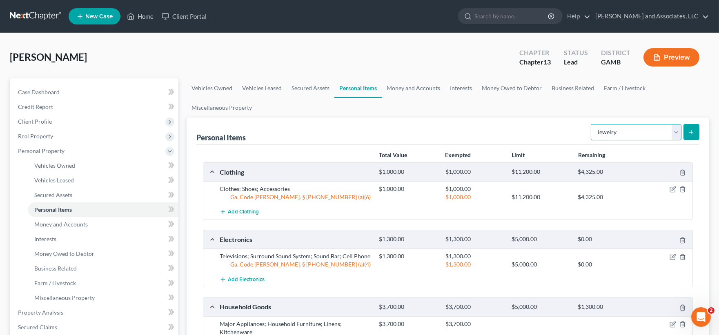
click at [632, 132] on select "Select Item Type Clothing Collectibles Of Value Electronics Firearms Household …" at bounding box center [636, 132] width 91 height 16
select select "pets"
click at [591, 124] on select "Select Item Type Clothing Collectibles Of Value Electronics Firearms Household …" at bounding box center [636, 132] width 91 height 16
click at [693, 133] on icon "submit" at bounding box center [691, 132] width 7 height 7
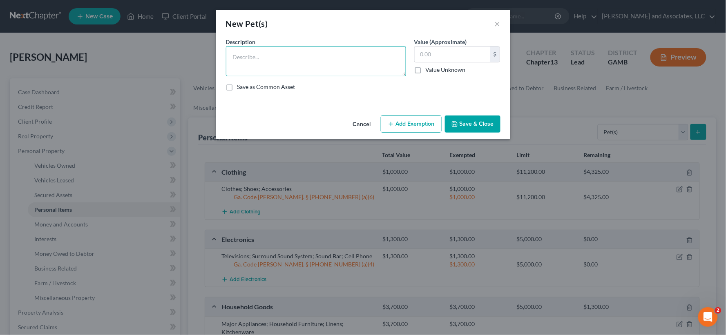
click at [255, 72] on textarea at bounding box center [316, 61] width 180 height 30
type textarea "Dog"
click at [454, 50] on input "text" at bounding box center [452, 55] width 76 height 16
type input "800.00"
click at [420, 120] on button "Add Exemption" at bounding box center [411, 124] width 61 height 17
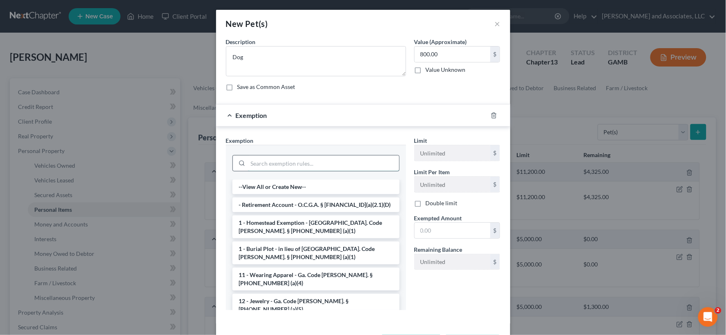
click at [264, 166] on input "search" at bounding box center [323, 164] width 151 height 16
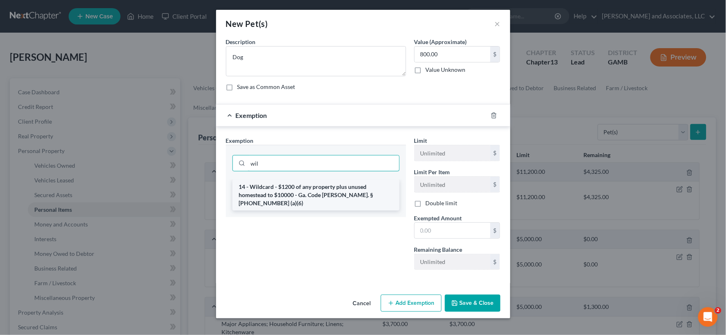
type input "wil"
click at [278, 190] on li "14 - Wildcard - $1200 of any property plus unused homestead to $10000 - Ga. Cod…" at bounding box center [315, 195] width 167 height 31
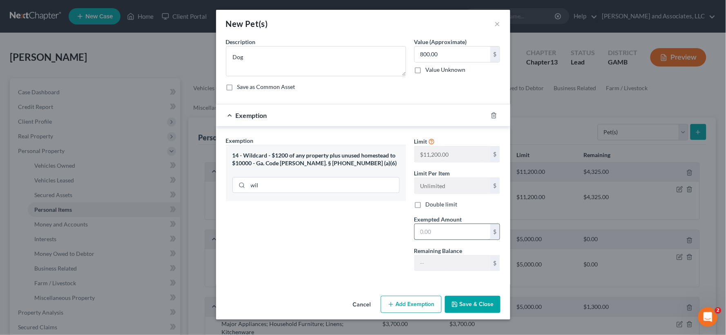
click at [436, 233] on input "text" at bounding box center [452, 232] width 76 height 16
type input "800.00"
click at [485, 307] on button "Save & Close" at bounding box center [473, 304] width 56 height 17
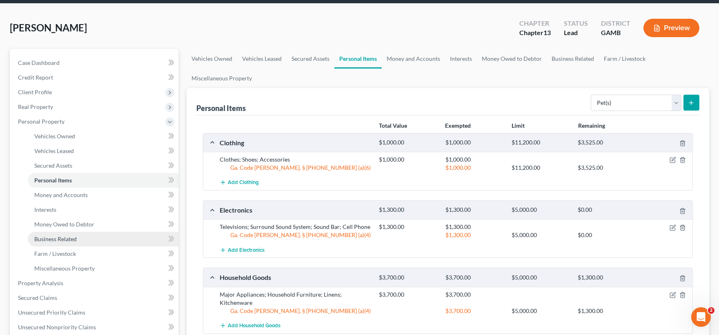
scroll to position [45, 0]
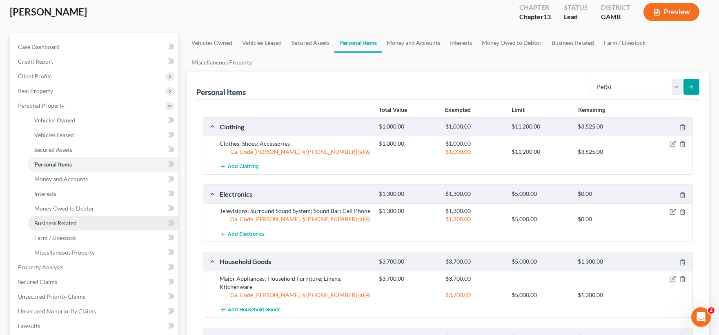
click at [58, 220] on span "Business Related" at bounding box center [55, 223] width 42 height 7
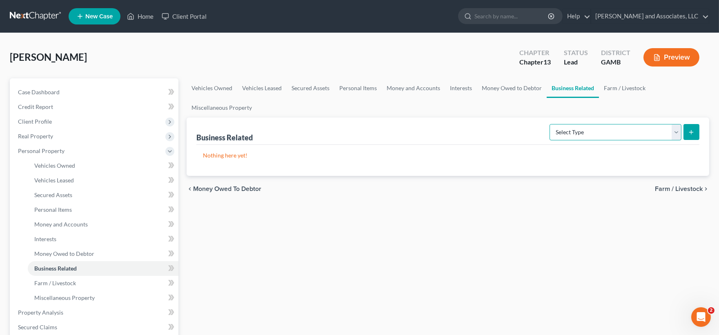
click at [675, 133] on select "Select Type Customer Lists Franchises Inventory Licenses Machinery Office Equip…" at bounding box center [616, 132] width 132 height 16
click at [53, 234] on link "Interests" at bounding box center [103, 239] width 151 height 15
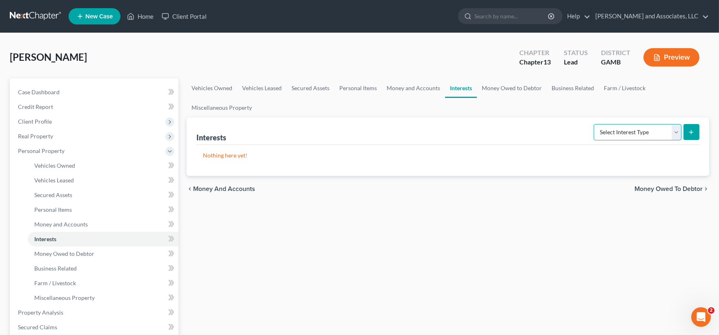
click at [646, 133] on select "Select Interest Type 401K Annuity Bond Education IRA Government Bond Government…" at bounding box center [638, 132] width 88 height 16
select select "401k"
click at [595, 124] on select "Select Interest Type 401K Annuity Bond Education IRA Government Bond Government…" at bounding box center [638, 132] width 88 height 16
click at [692, 127] on button "submit" at bounding box center [692, 132] width 16 height 16
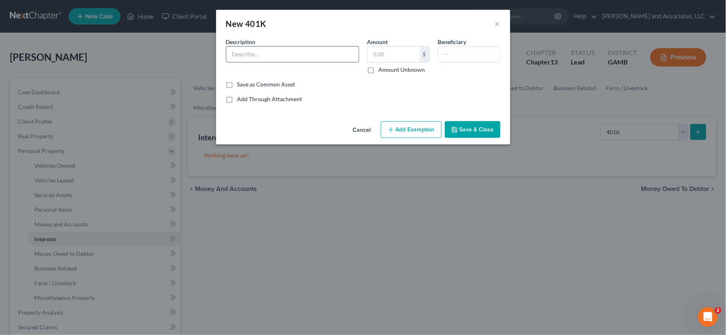
click at [279, 54] on input "text" at bounding box center [292, 55] width 132 height 16
type input "Sentinel Group"
click at [401, 51] on input "text" at bounding box center [394, 55] width 52 height 16
type input "50,000.00"
click at [459, 55] on input "text" at bounding box center [469, 55] width 62 height 16
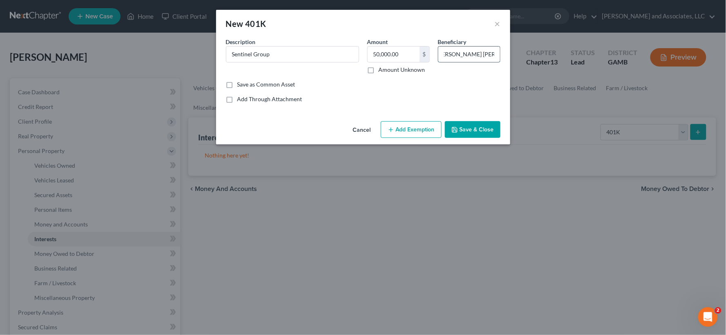
scroll to position [0, 11]
type input "[PERSON_NAME] [PERSON_NAME]"
click at [407, 127] on button "Add Exemption" at bounding box center [411, 129] width 61 height 17
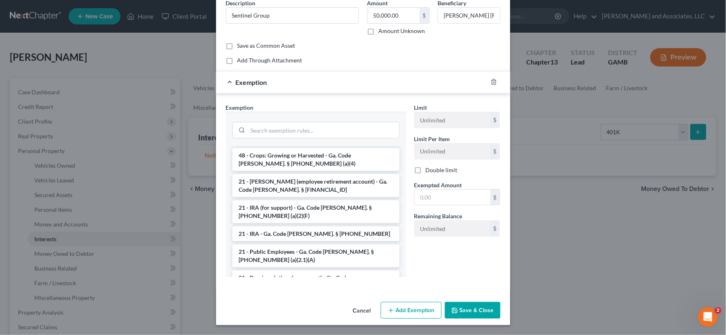
scroll to position [521, 0]
click at [285, 245] on li "21 - Public Employees - Ga. Code [PERSON_NAME]. § [PHONE_NUMBER] (a)(2.1)(A)" at bounding box center [315, 256] width 167 height 23
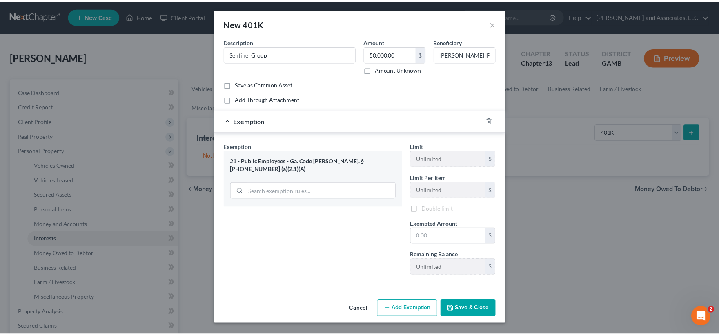
scroll to position [0, 0]
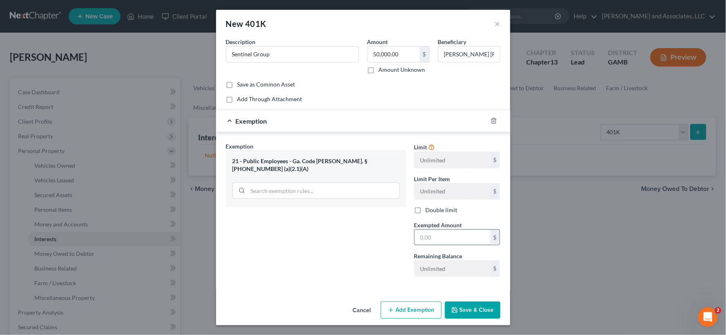
click at [443, 235] on input "text" at bounding box center [452, 238] width 76 height 16
type input "50,000.00"
click at [468, 309] on button "Save & Close" at bounding box center [473, 310] width 56 height 17
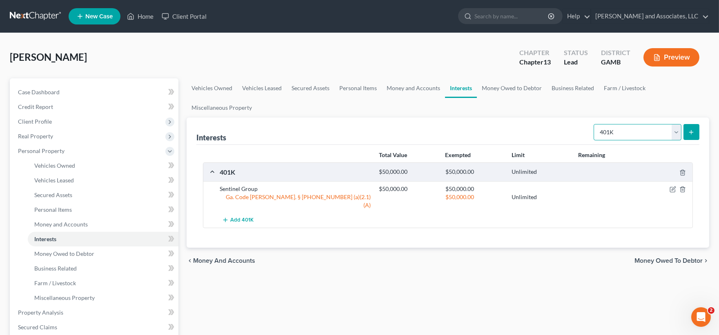
click at [638, 132] on select "Select Interest Type 401K Annuity Bond Education IRA Government Bond Government…" at bounding box center [638, 132] width 88 height 16
select select "term_life_insurance"
click at [595, 124] on select "Select Interest Type 401K Annuity Bond Education IRA Government Bond Government…" at bounding box center [638, 132] width 88 height 16
click at [695, 132] on icon "submit" at bounding box center [691, 132] width 7 height 7
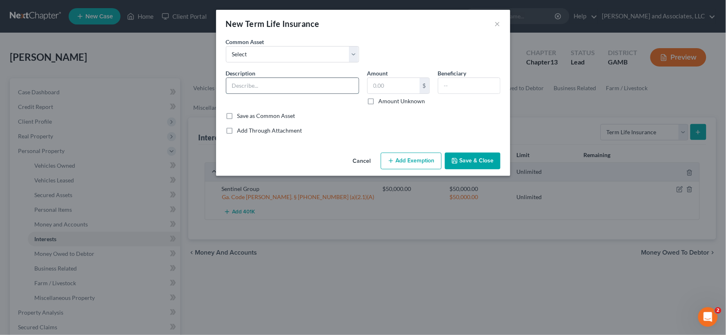
click at [277, 92] on input "text" at bounding box center [292, 86] width 132 height 16
type input "Cincinnati Life Insurance"
click at [394, 91] on input "text" at bounding box center [394, 86] width 52 height 16
type input "0.00"
click at [486, 93] on div at bounding box center [469, 86] width 62 height 16
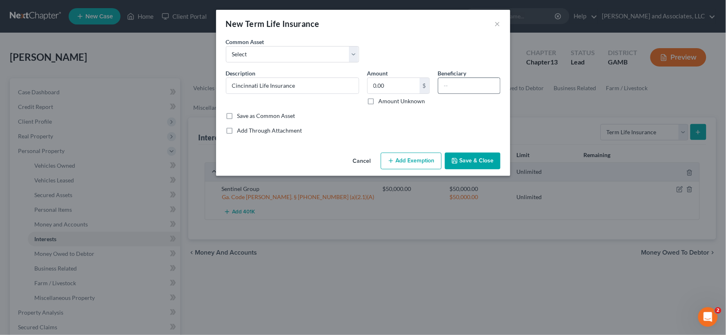
click at [470, 88] on input "text" at bounding box center [469, 86] width 62 height 16
type input "g"
type input "[PERSON_NAME] [PERSON_NAME]"
click at [422, 163] on button "Add Exemption" at bounding box center [411, 161] width 61 height 17
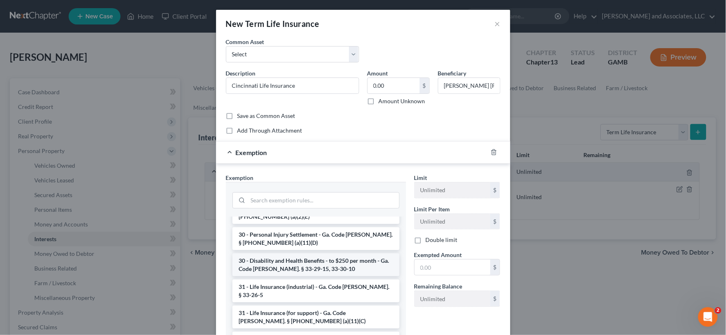
scroll to position [680, 0]
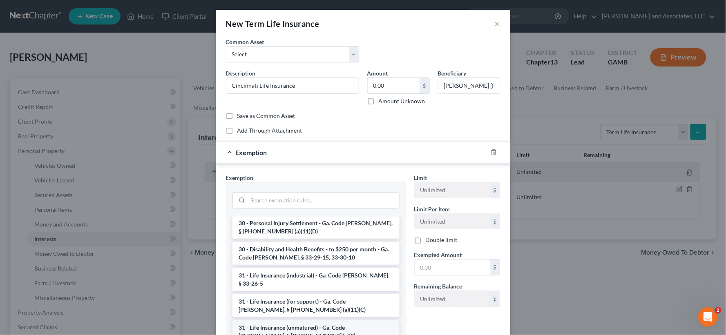
click at [298, 321] on li "31 - Life Insurance (unmatured) - Ga. Code [PERSON_NAME]. § [PHONE_NUMBER] (a)(…" at bounding box center [315, 332] width 167 height 23
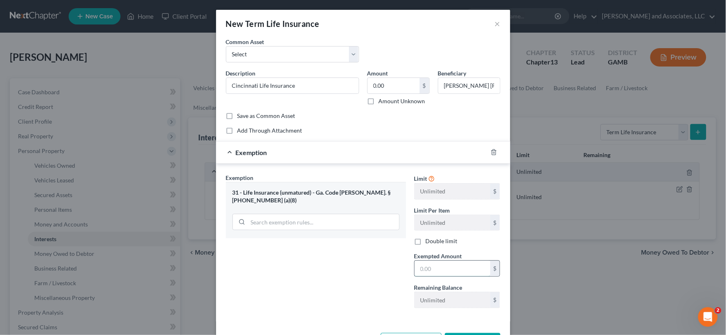
click at [452, 274] on input "text" at bounding box center [452, 269] width 76 height 16
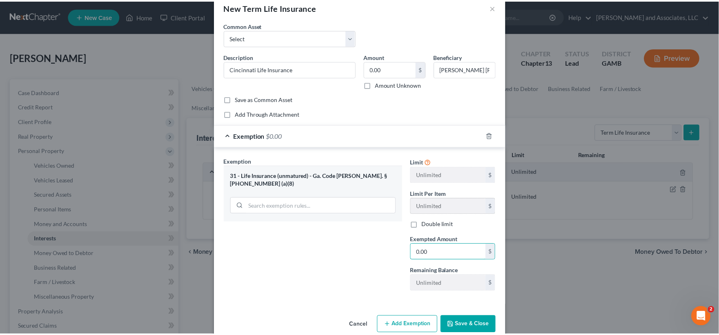
scroll to position [31, 0]
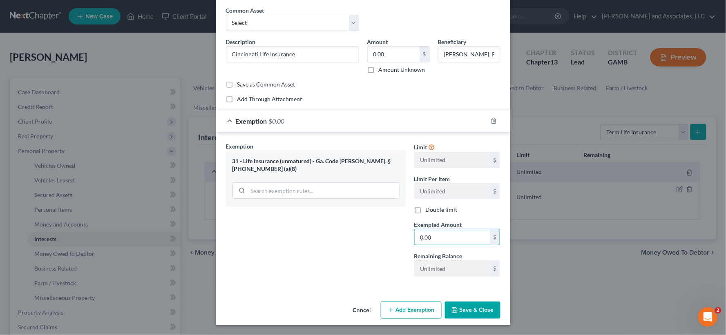
type input "0.00"
click at [461, 308] on button "Save & Close" at bounding box center [473, 310] width 56 height 17
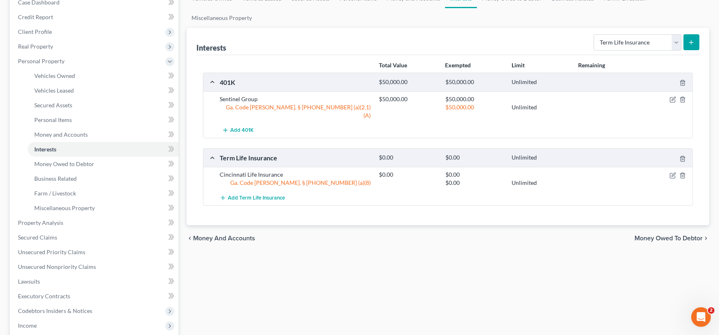
scroll to position [91, 0]
click at [54, 207] on span "Miscellaneous Property" at bounding box center [64, 207] width 60 height 7
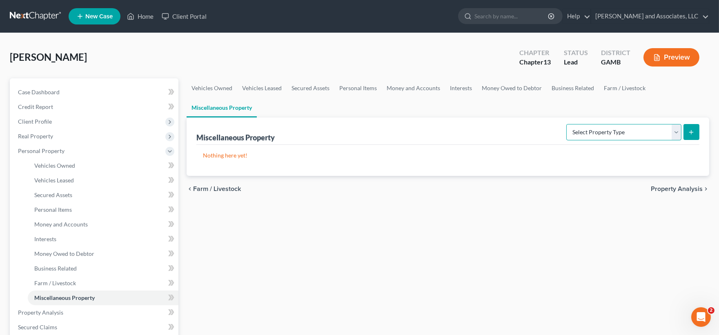
click at [639, 135] on select "Select Property Type Assigned for Creditor Benefit [DATE] Holding for Another N…" at bounding box center [623, 132] width 115 height 16
select select "not_yet_listed"
click at [566, 124] on select "Select Property Type Assigned for Creditor Benefit [DATE] Holding for Another N…" at bounding box center [623, 132] width 115 height 16
click at [688, 129] on icon "submit" at bounding box center [691, 132] width 7 height 7
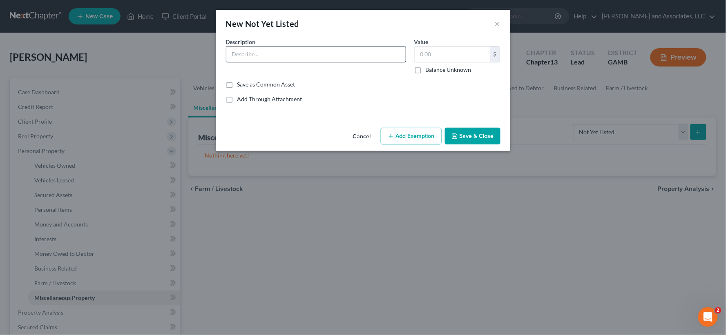
click at [258, 58] on input "text" at bounding box center [315, 55] width 179 height 16
type input "Riding Lawnmower"
click at [418, 56] on input "text" at bounding box center [452, 55] width 76 height 16
type input "100.00"
click at [408, 133] on button "Add Exemption" at bounding box center [411, 136] width 61 height 17
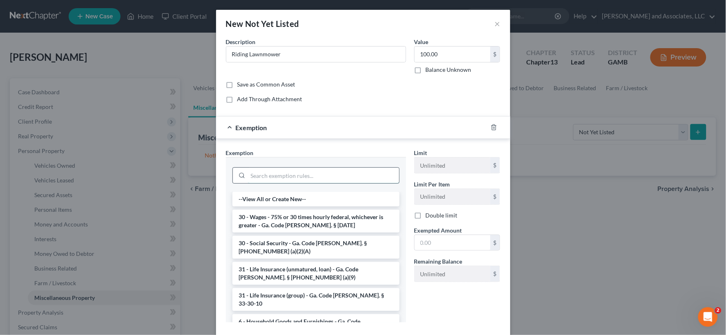
click at [272, 176] on input "search" at bounding box center [323, 176] width 151 height 16
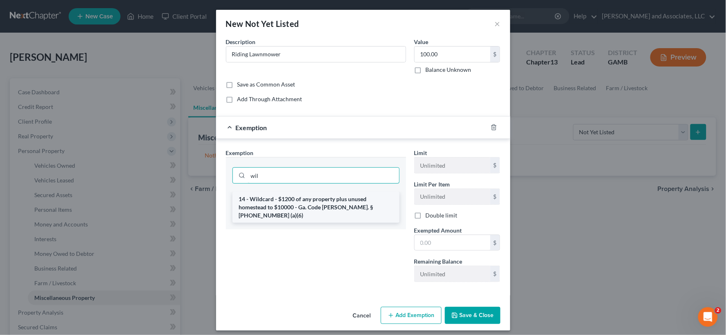
type input "wil"
click at [270, 203] on li "14 - Wildcard - $1200 of any property plus unused homestead to $10000 - Ga. Cod…" at bounding box center [315, 207] width 167 height 31
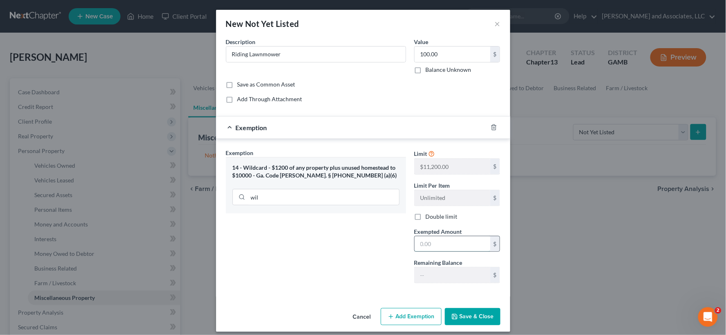
click at [431, 247] on input "text" at bounding box center [452, 244] width 76 height 16
type input "100.00"
click at [477, 316] on button "Save & Close" at bounding box center [473, 316] width 56 height 17
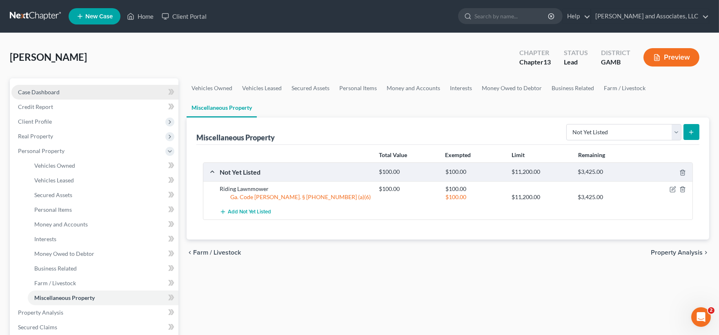
click at [40, 91] on span "Case Dashboard" at bounding box center [39, 92] width 42 height 7
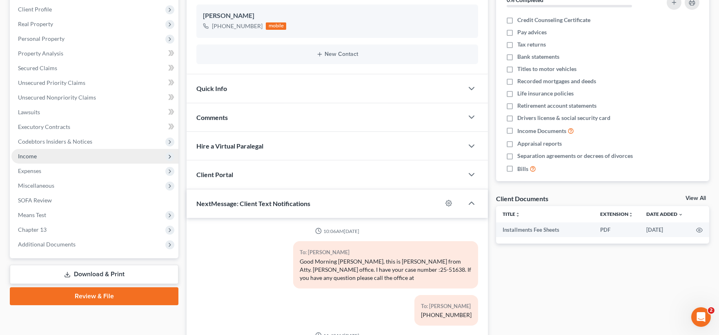
scroll to position [11, 0]
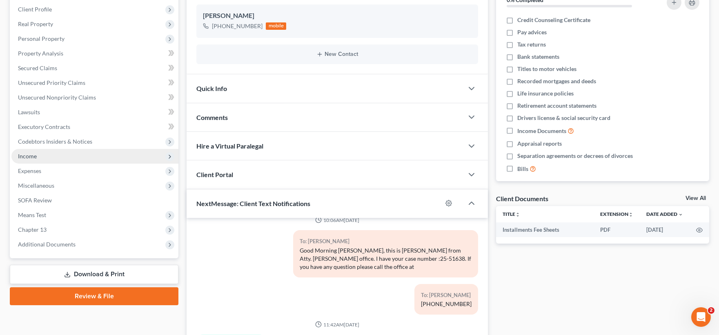
click at [28, 154] on span "Income" at bounding box center [27, 156] width 19 height 7
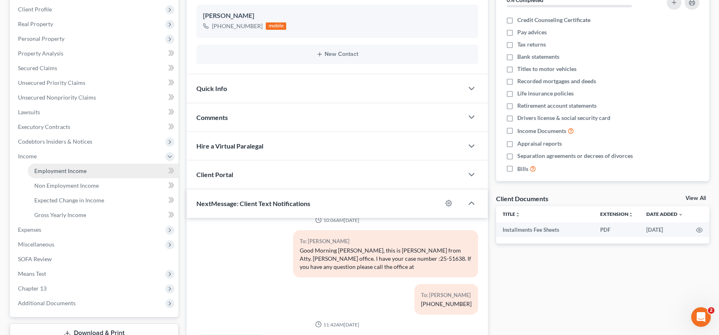
click at [42, 169] on span "Employment Income" at bounding box center [60, 170] width 52 height 7
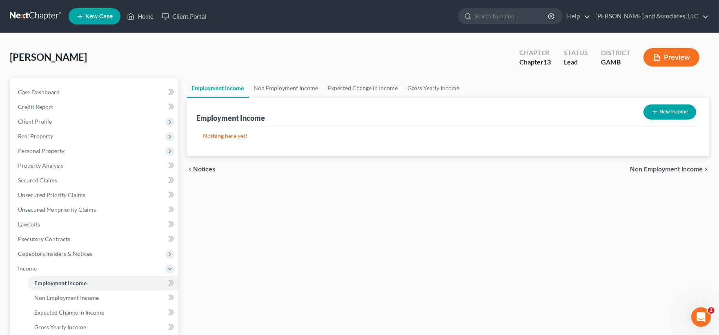
click at [679, 112] on button "New Income" at bounding box center [670, 112] width 53 height 15
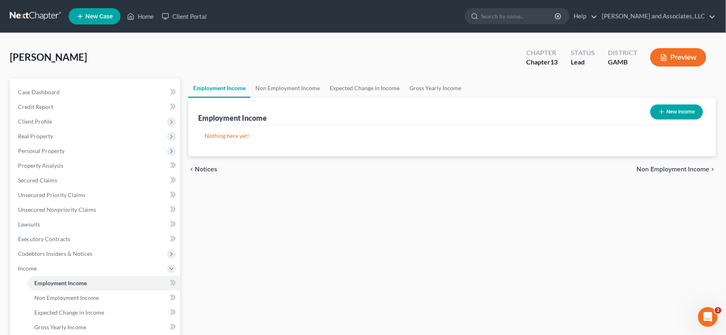
select select "0"
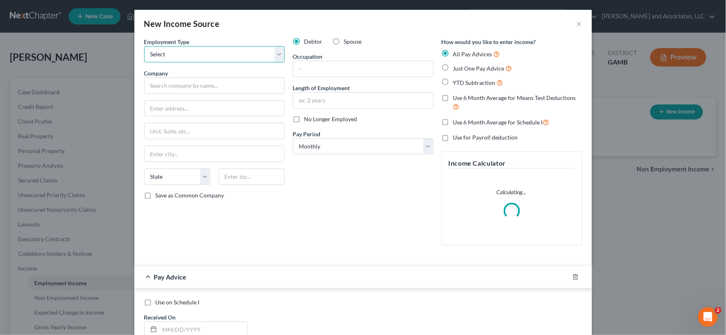
click at [197, 58] on select "Select Full or [DEMOGRAPHIC_DATA] Employment Self Employment" at bounding box center [214, 54] width 140 height 16
select select "0"
click at [144, 46] on select "Select Full or [DEMOGRAPHIC_DATA] Employment Self Employment" at bounding box center [214, 54] width 140 height 16
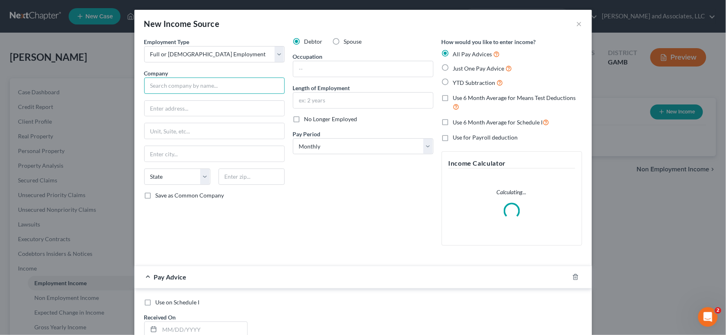
click at [178, 93] on input "text" at bounding box center [214, 86] width 140 height 16
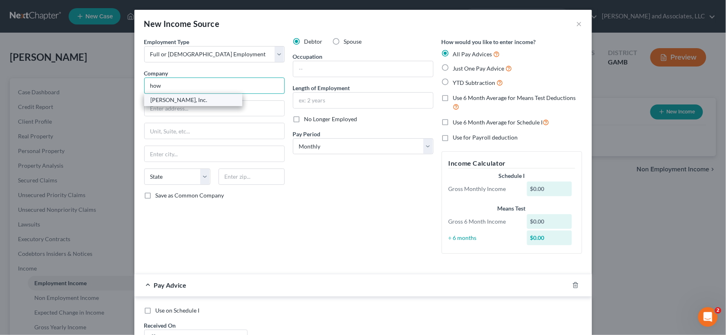
type input "[PERSON_NAME], Inc."
type input "[STREET_ADDRESS]"
type input "[GEOGRAPHIC_DATA]"
select select "10"
type input "31082"
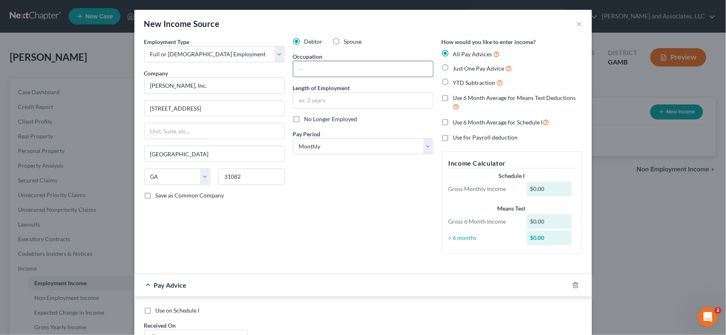
click at [335, 71] on input "text" at bounding box center [363, 69] width 140 height 16
type input "Driver"
click at [326, 97] on input "text" at bounding box center [363, 101] width 140 height 16
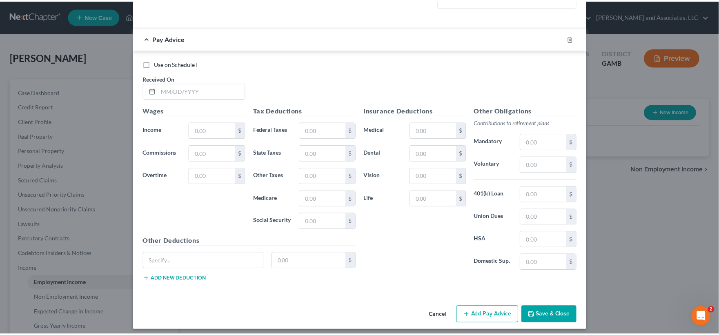
scroll to position [252, 0]
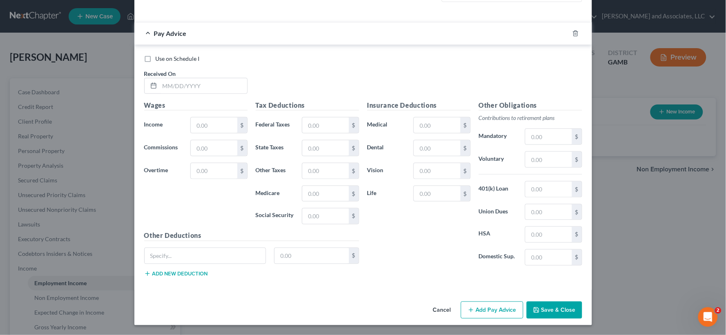
type input "25 years"
click at [156, 59] on label "Use on Schedule I" at bounding box center [178, 59] width 44 height 8
click at [159, 59] on input "Use on Schedule I" at bounding box center [161, 57] width 5 height 5
checkbox input "true"
click at [172, 83] on input "text" at bounding box center [203, 86] width 87 height 16
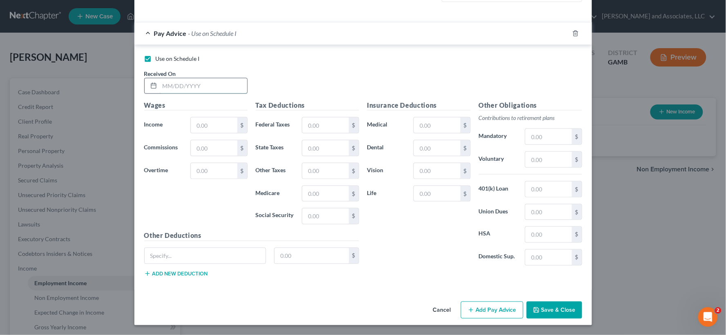
type input "0"
type input "[DATE]"
click at [201, 125] on input "text" at bounding box center [214, 126] width 46 height 16
type input "4,653.80"
click at [321, 124] on input "text" at bounding box center [325, 126] width 46 height 16
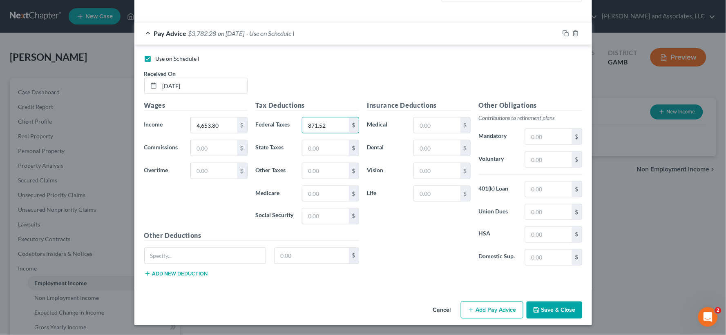
type input "871.52"
click at [564, 311] on button "Save & Close" at bounding box center [554, 310] width 56 height 17
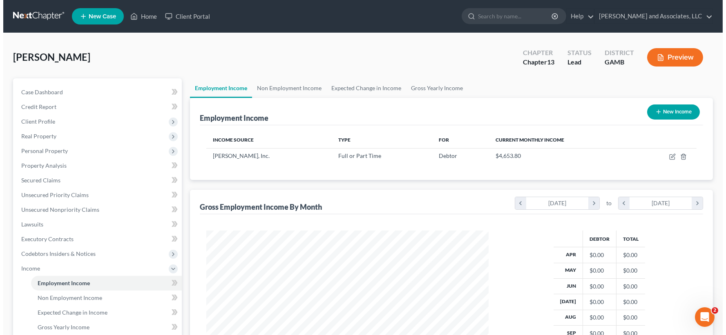
scroll to position [146, 295]
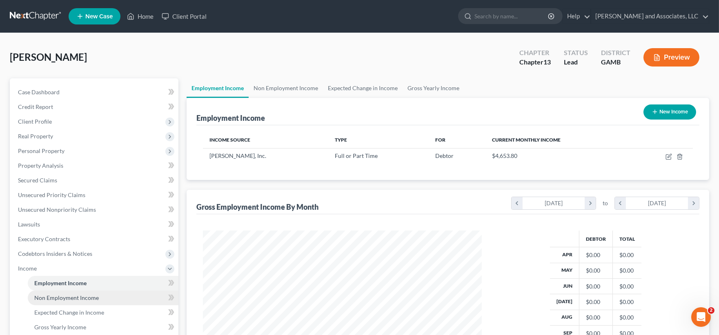
click at [56, 299] on span "Non Employment Income" at bounding box center [66, 297] width 65 height 7
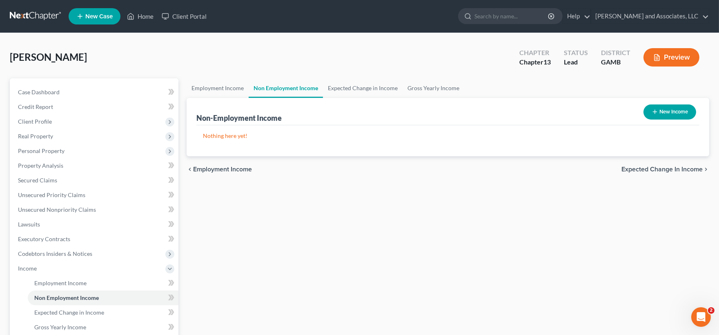
click at [673, 112] on button "New Income" at bounding box center [670, 112] width 53 height 15
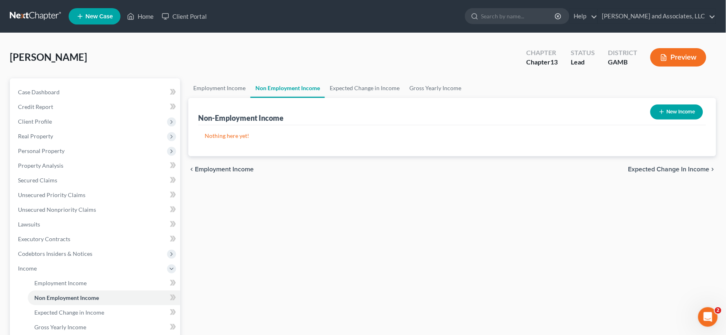
select select "0"
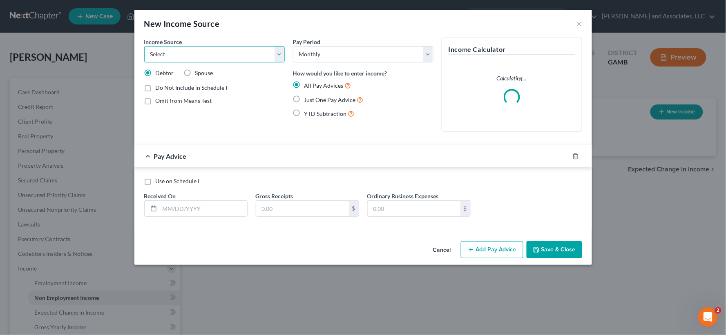
click at [218, 56] on select "Select Unemployment Disability (from employer) Pension Retirement Social Securi…" at bounding box center [214, 54] width 140 height 16
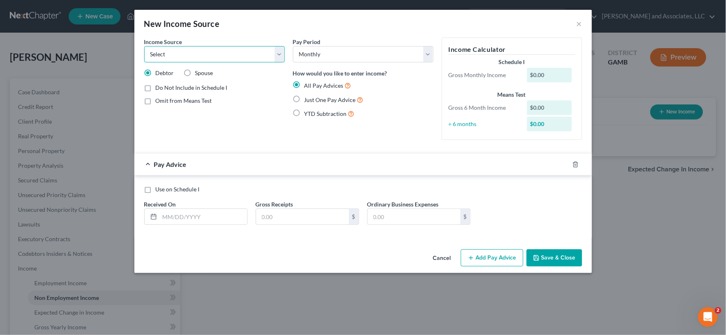
select select "7"
click at [144, 46] on select "Select Unemployment Disability (from employer) Pension Retirement Social Securi…" at bounding box center [214, 54] width 140 height 16
click at [156, 189] on label "Use on Schedule I" at bounding box center [178, 189] width 44 height 8
click at [159, 189] on input "Use on Schedule I" at bounding box center [161, 187] width 5 height 5
checkbox input "true"
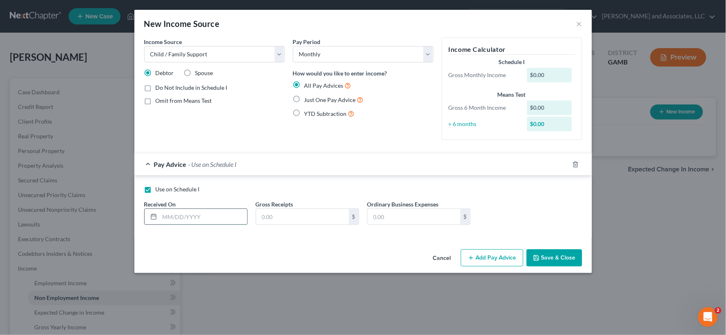
click at [177, 221] on input "text" at bounding box center [203, 217] width 87 height 16
type input "[DATE]"
click at [283, 219] on input "text" at bounding box center [302, 217] width 93 height 16
type input "475.80"
click at [541, 260] on button "Save & Close" at bounding box center [554, 258] width 56 height 17
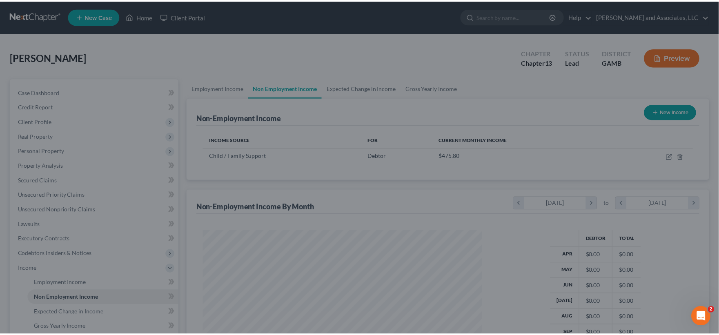
scroll to position [146, 295]
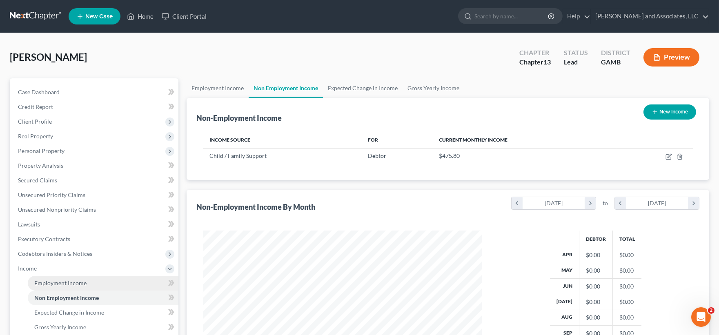
click at [71, 280] on span "Employment Income" at bounding box center [60, 283] width 52 height 7
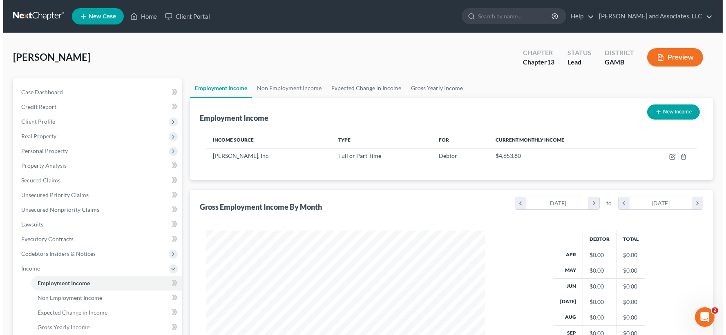
scroll to position [146, 295]
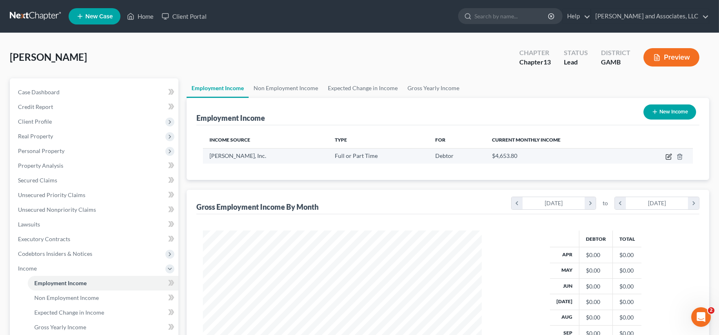
click at [668, 156] on icon "button" at bounding box center [669, 157] width 7 height 7
select select "0"
select select "10"
select select "0"
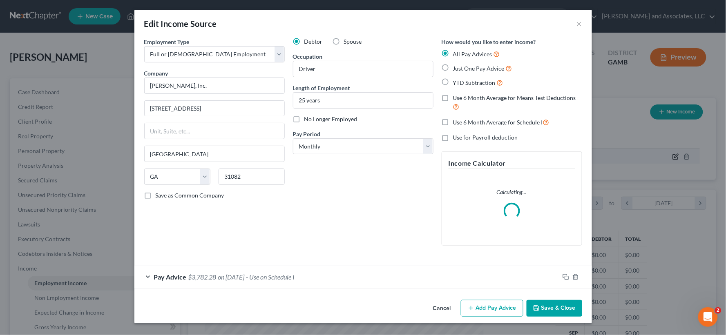
scroll to position [146, 299]
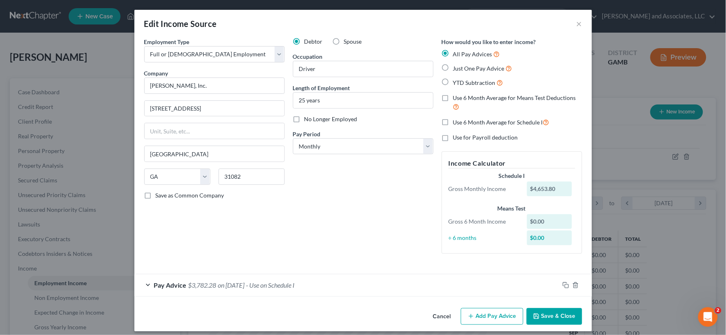
click at [245, 283] on span "on [DATE]" at bounding box center [231, 285] width 27 height 8
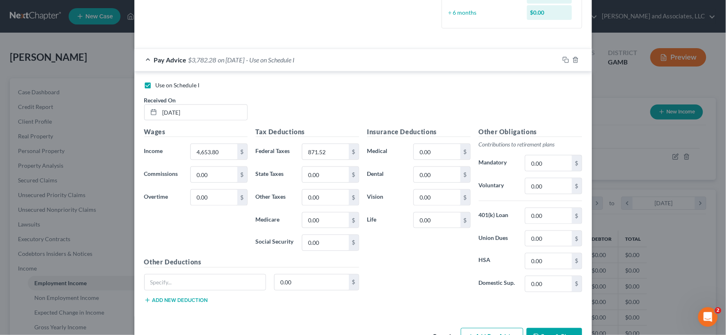
scroll to position [227, 0]
click at [439, 153] on input "0.00" at bounding box center [437, 151] width 46 height 16
type input "368.28"
click at [545, 184] on input "0.00" at bounding box center [548, 185] width 46 height 16
type input "209.68"
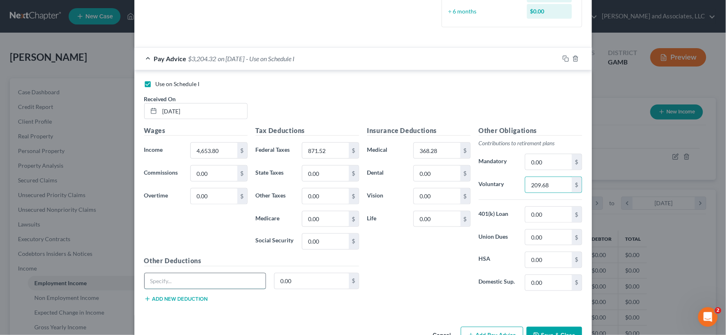
click at [178, 280] on input "text" at bounding box center [205, 282] width 121 height 16
type input "Pension"
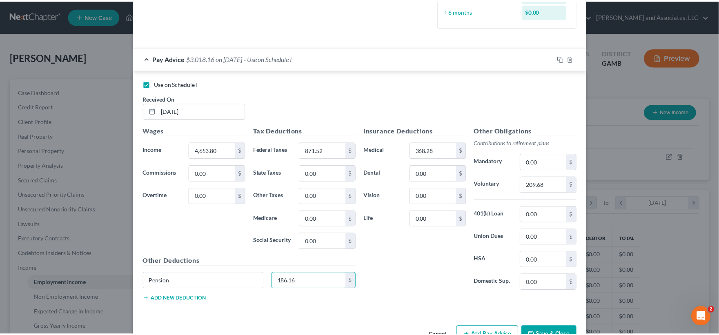
scroll to position [252, 0]
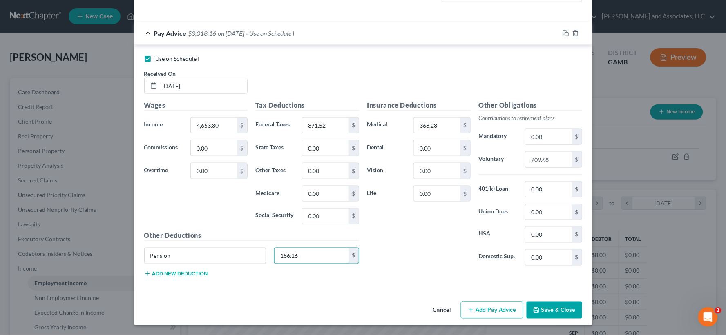
type input "186.16"
click at [570, 313] on button "Save & Close" at bounding box center [554, 310] width 56 height 17
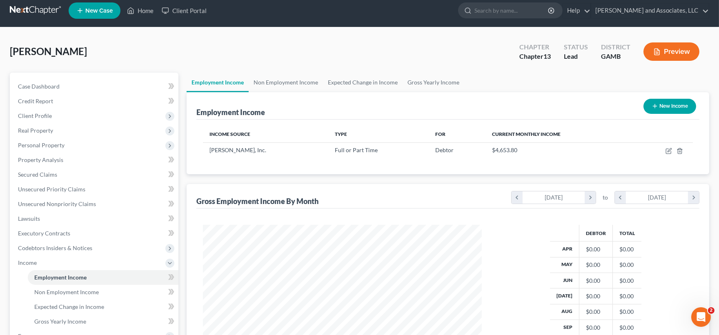
scroll to position [0, 0]
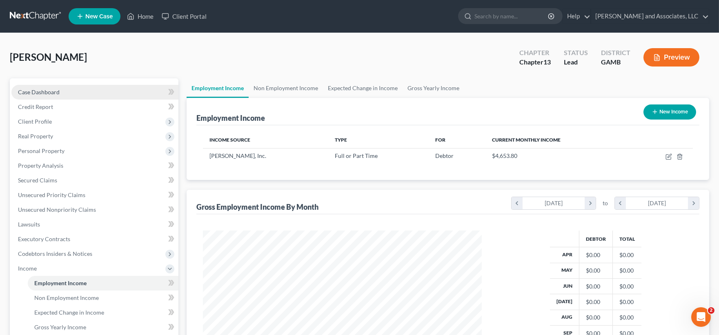
click at [36, 92] on span "Case Dashboard" at bounding box center [39, 92] width 42 height 7
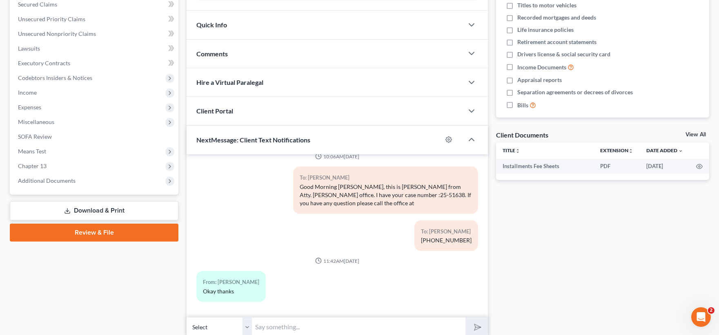
scroll to position [181, 0]
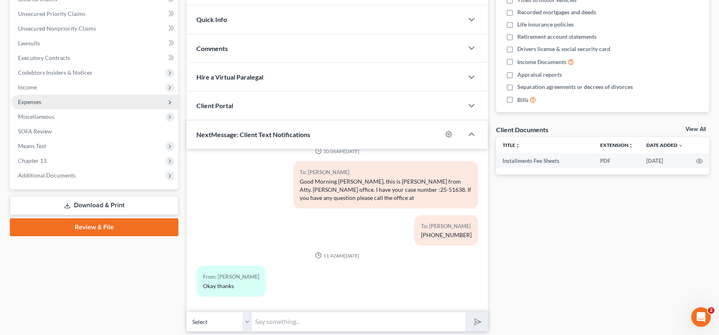
click at [36, 100] on span "Expenses" at bounding box center [29, 101] width 23 height 7
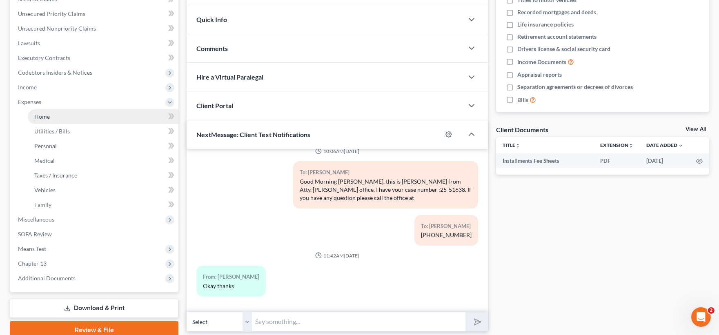
click at [48, 117] on span "Home" at bounding box center [42, 116] width 16 height 7
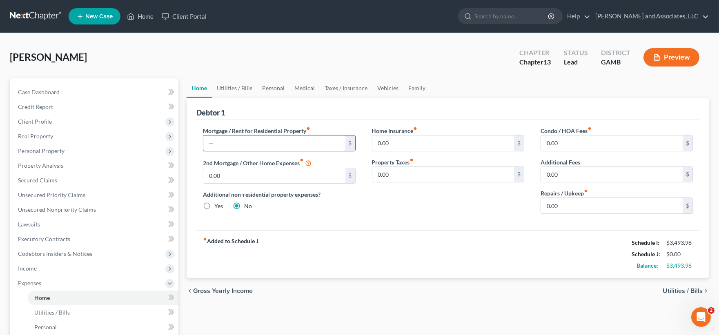
click at [234, 139] on input "text" at bounding box center [274, 144] width 142 height 16
type input "815.96"
click at [577, 196] on label "Repairs / Upkeep fiber_manual_record" at bounding box center [564, 193] width 47 height 9
click at [572, 204] on input "0.00" at bounding box center [612, 206] width 142 height 16
type input "30.00"
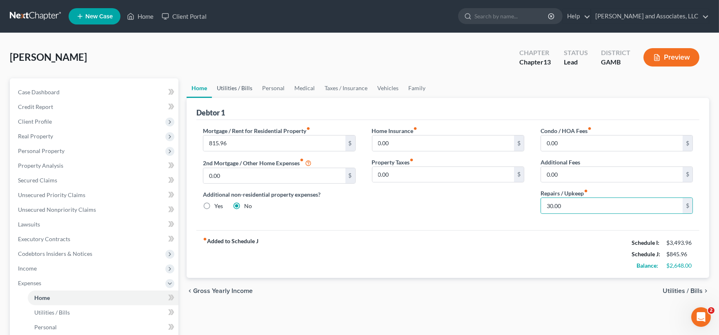
click at [227, 87] on link "Utilities / Bills" at bounding box center [234, 88] width 45 height 20
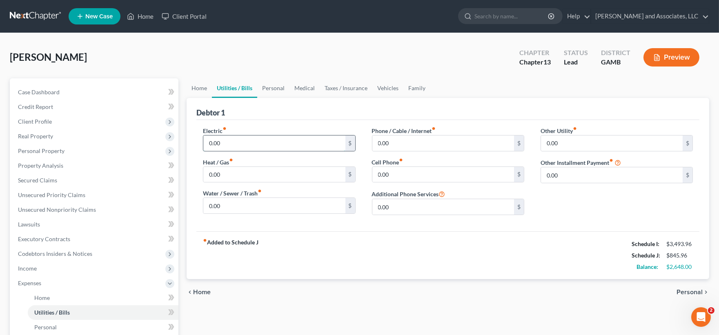
click at [235, 142] on input "0.00" at bounding box center [274, 144] width 142 height 16
type input "250.00"
click at [222, 205] on input "0.00" at bounding box center [274, 206] width 142 height 16
type input "100.00"
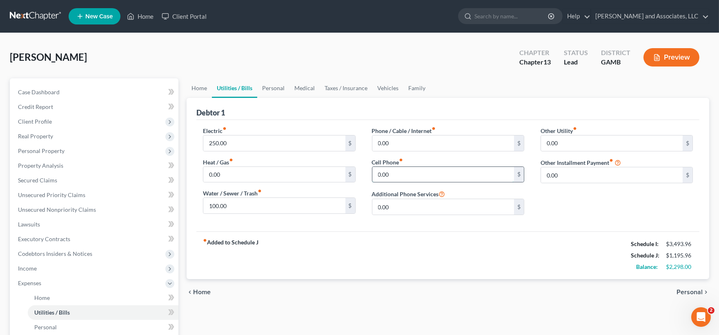
click at [405, 177] on input "0.00" at bounding box center [443, 175] width 142 height 16
type input "55.00"
click at [402, 138] on input "0.00" at bounding box center [443, 144] width 142 height 16
type input "128.00"
click at [267, 88] on link "Personal" at bounding box center [273, 88] width 32 height 20
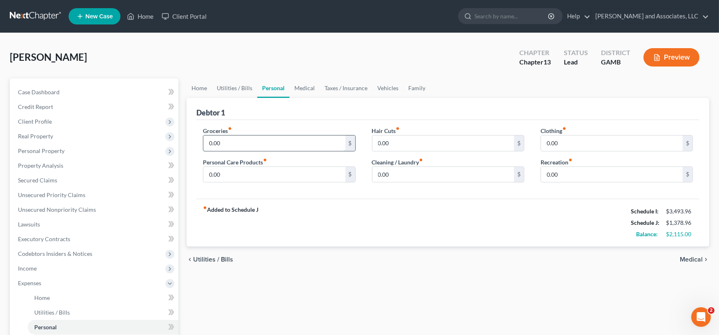
click at [247, 139] on input "0.00" at bounding box center [274, 144] width 142 height 16
type input "250.00"
click at [240, 89] on link "Utilities / Bills" at bounding box center [234, 88] width 45 height 20
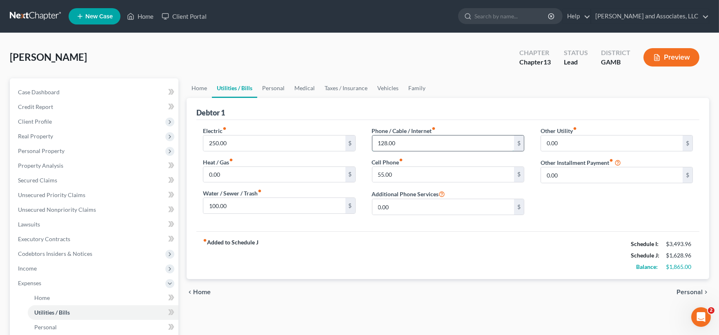
click at [405, 144] on input "128.00" at bounding box center [443, 144] width 142 height 16
type input "178.00"
click at [276, 87] on link "Personal" at bounding box center [273, 88] width 32 height 20
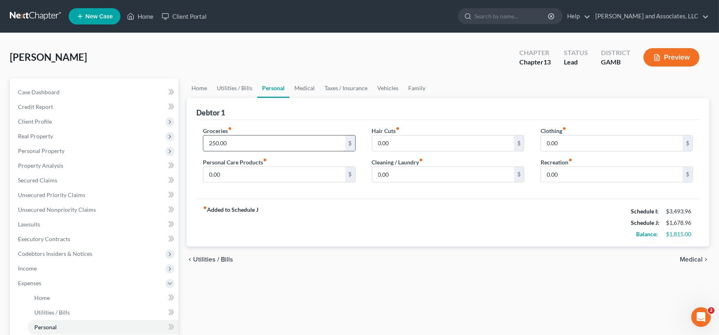
click at [264, 143] on input "250.00" at bounding box center [274, 144] width 142 height 16
click at [565, 144] on input "0.00" at bounding box center [612, 144] width 142 height 16
type input "50.00"
click at [235, 176] on input "0.00" at bounding box center [274, 175] width 142 height 16
type input "100.00"
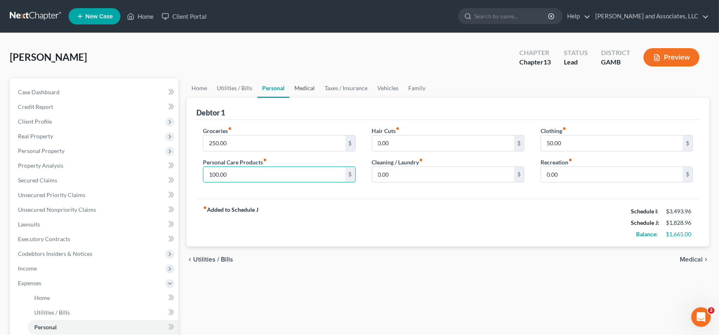
click at [309, 85] on link "Medical" at bounding box center [305, 88] width 30 height 20
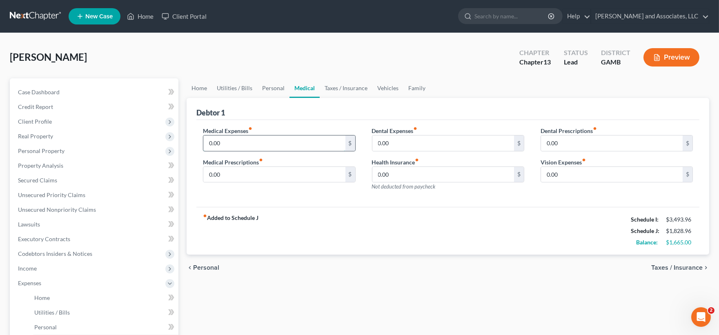
click at [246, 142] on input "0.00" at bounding box center [274, 144] width 142 height 16
type input "15.00"
click at [389, 83] on link "Vehicles" at bounding box center [387, 88] width 31 height 20
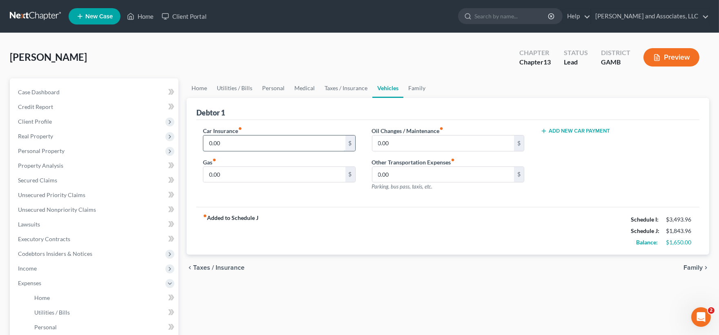
click at [272, 148] on input "0.00" at bounding box center [274, 144] width 142 height 16
click at [252, 177] on input "0.00" at bounding box center [274, 175] width 142 height 16
type input "150.00"
click at [270, 86] on link "Personal" at bounding box center [273, 88] width 32 height 20
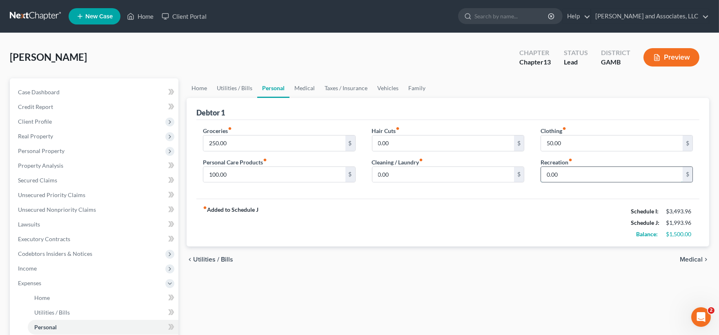
click at [621, 178] on input "0.00" at bounding box center [612, 175] width 142 height 16
type input "40.00"
click at [420, 85] on link "Family" at bounding box center [416, 88] width 27 height 20
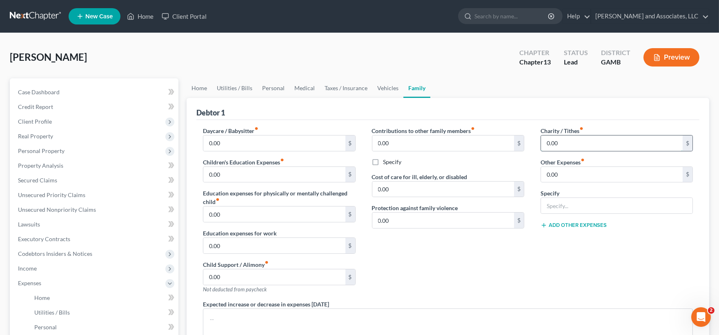
click at [561, 140] on input "0.00" at bounding box center [612, 144] width 142 height 16
type input "60.00"
click at [377, 90] on link "Vehicles" at bounding box center [387, 88] width 31 height 20
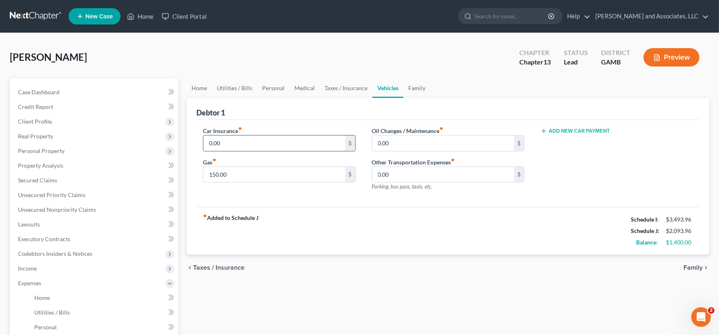
click at [241, 140] on input "0.00" at bounding box center [274, 144] width 142 height 16
type input "196.00"
click at [206, 88] on link "Home" at bounding box center [199, 88] width 25 height 20
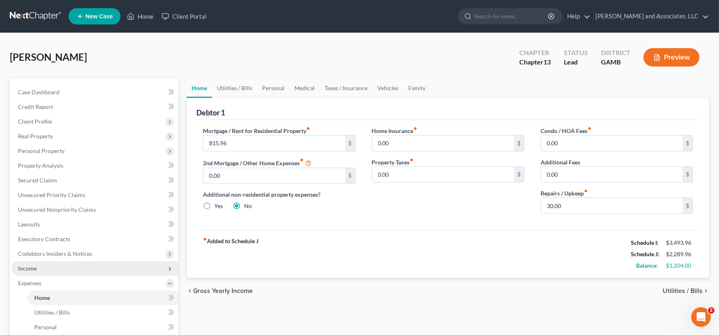
drag, startPoint x: 41, startPoint y: 265, endPoint x: 67, endPoint y: 264, distance: 25.7
click at [42, 265] on span "Income" at bounding box center [94, 268] width 167 height 15
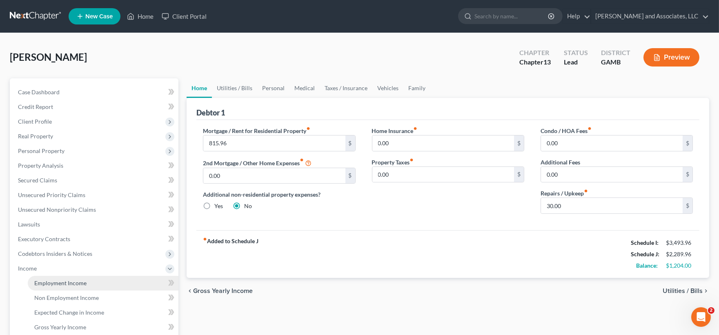
click at [58, 285] on span "Employment Income" at bounding box center [60, 283] width 52 height 7
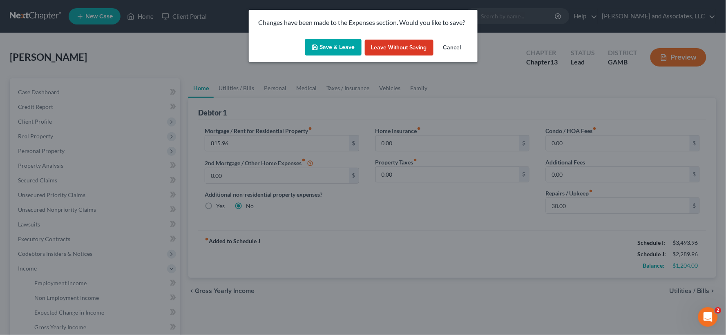
click at [346, 47] on button "Save & Leave" at bounding box center [333, 47] width 56 height 17
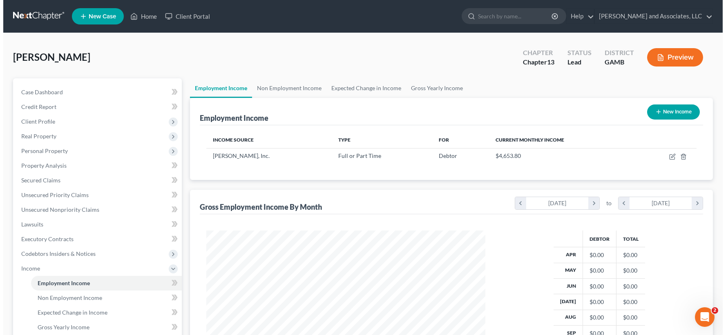
scroll to position [146, 295]
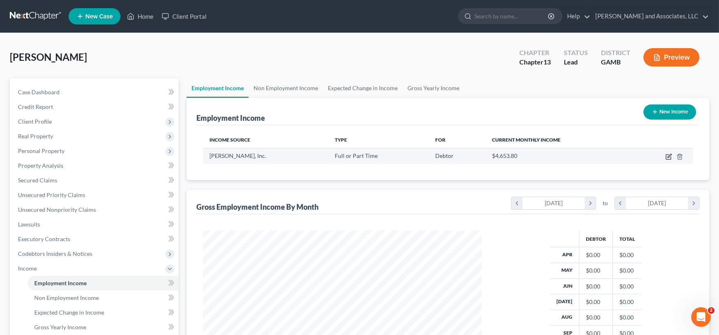
click at [668, 156] on icon "button" at bounding box center [669, 157] width 7 height 7
select select "0"
select select "10"
select select "0"
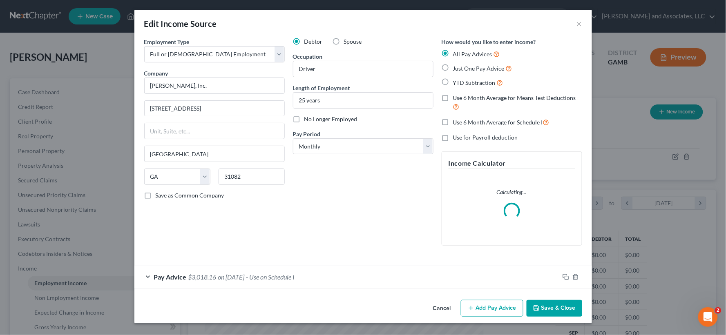
scroll to position [146, 299]
click at [227, 276] on span "on [DATE]" at bounding box center [231, 277] width 27 height 8
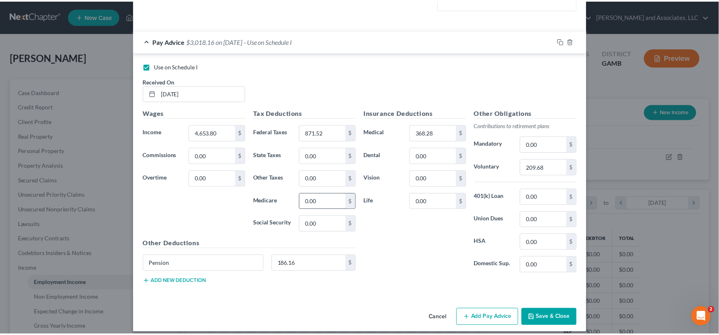
scroll to position [244, 0]
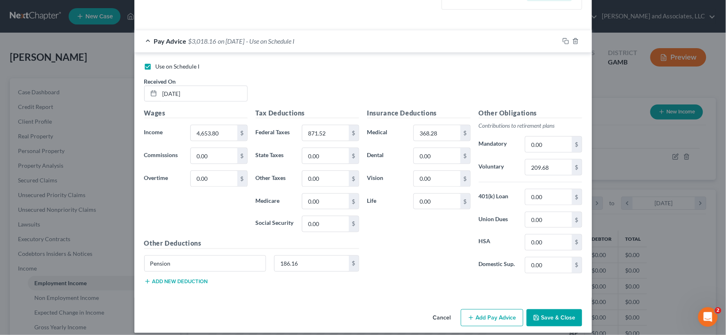
click at [558, 318] on button "Save & Close" at bounding box center [554, 318] width 56 height 17
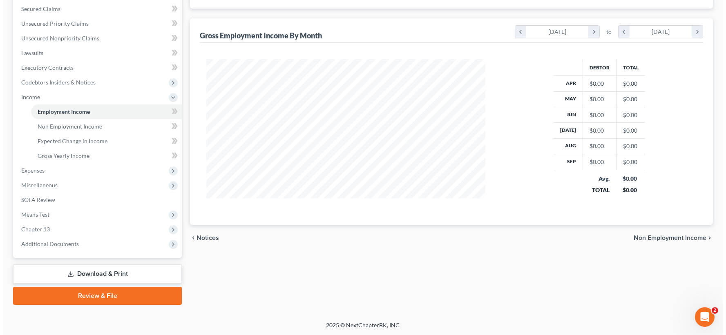
scroll to position [0, 0]
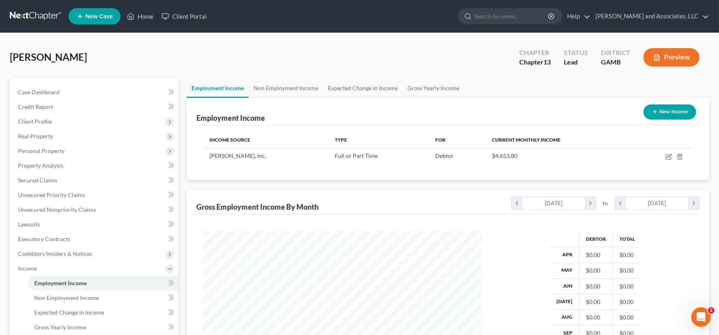
click at [675, 56] on button "Preview" at bounding box center [672, 57] width 56 height 18
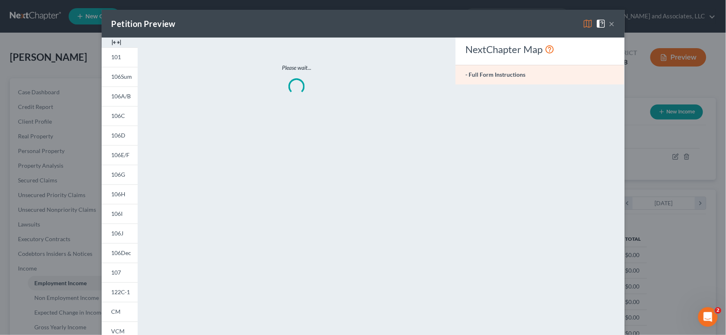
scroll to position [146, 299]
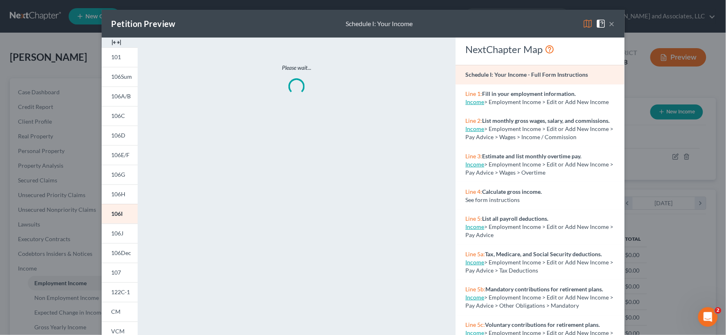
click at [117, 43] on img at bounding box center [116, 43] width 10 height 10
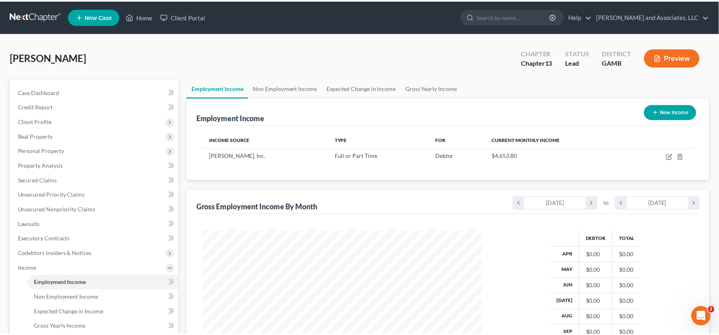
scroll to position [408209, 408060]
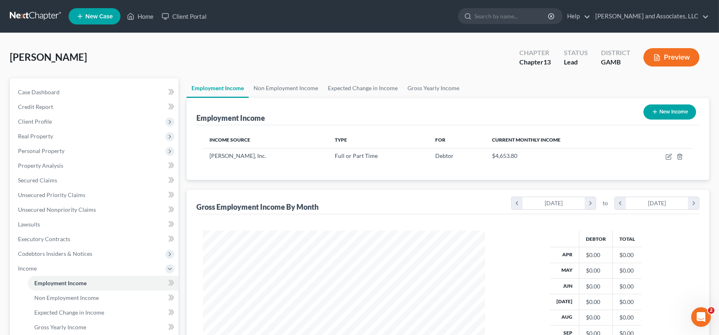
drag, startPoint x: 721, startPoint y: 127, endPoint x: 719, endPoint y: 11, distance: 115.6
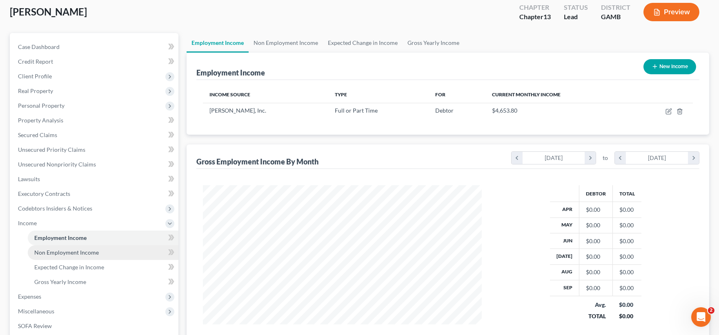
click at [71, 254] on span "Non Employment Income" at bounding box center [66, 252] width 65 height 7
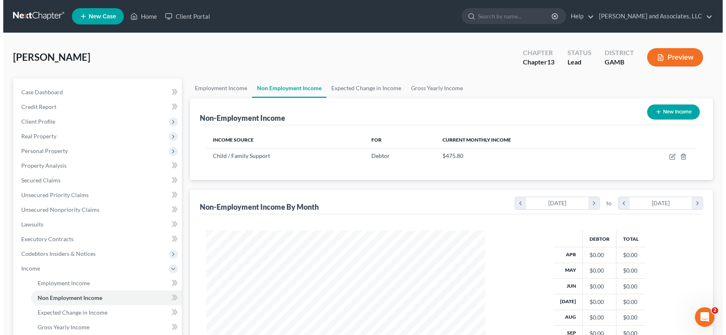
scroll to position [146, 295]
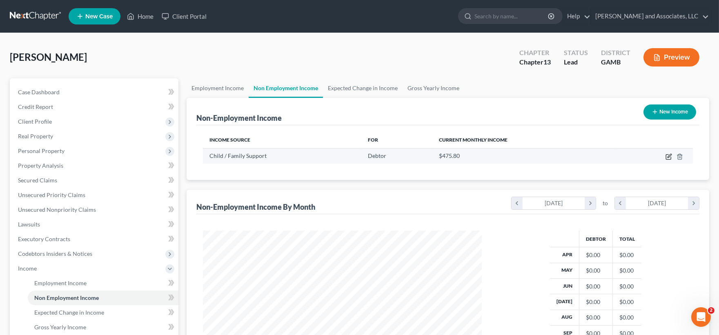
click at [668, 154] on icon "button" at bounding box center [669, 157] width 7 height 7
select select "7"
select select "0"
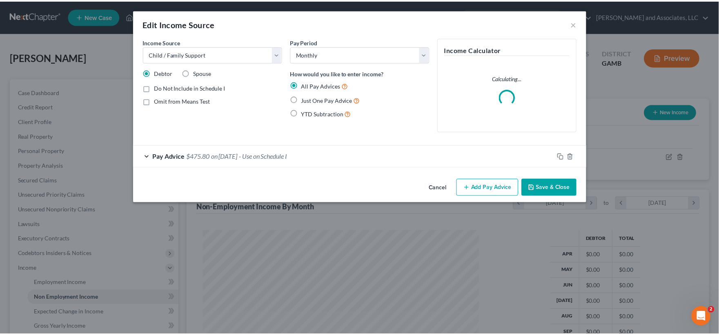
scroll to position [146, 299]
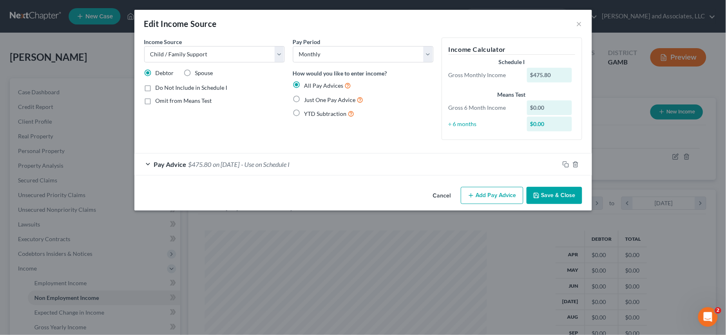
click at [202, 162] on span "$475.80" at bounding box center [199, 164] width 23 height 8
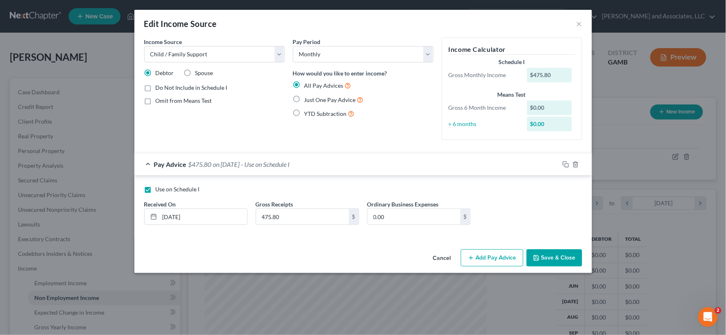
click at [553, 260] on button "Save & Close" at bounding box center [554, 258] width 56 height 17
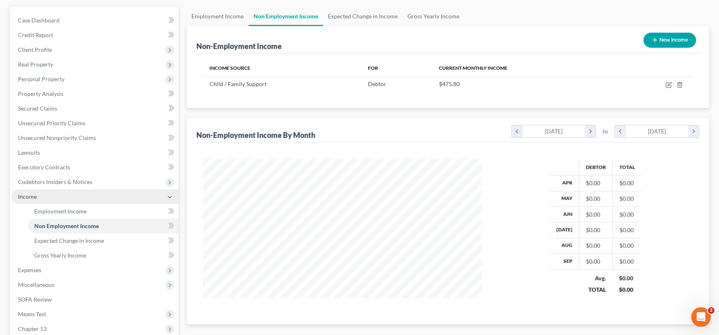
scroll to position [136, 0]
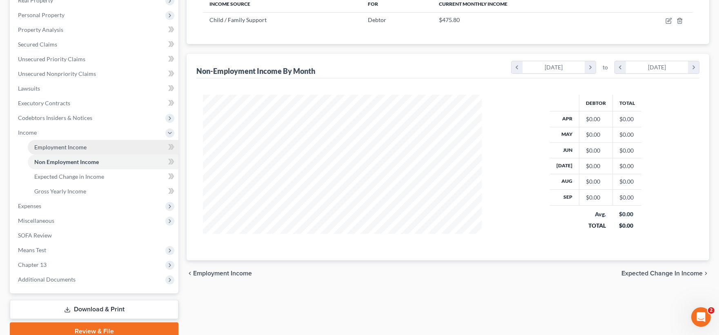
click at [72, 146] on span "Employment Income" at bounding box center [60, 147] width 52 height 7
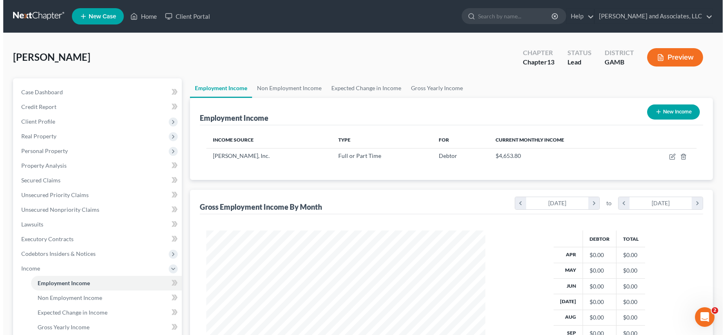
scroll to position [146, 295]
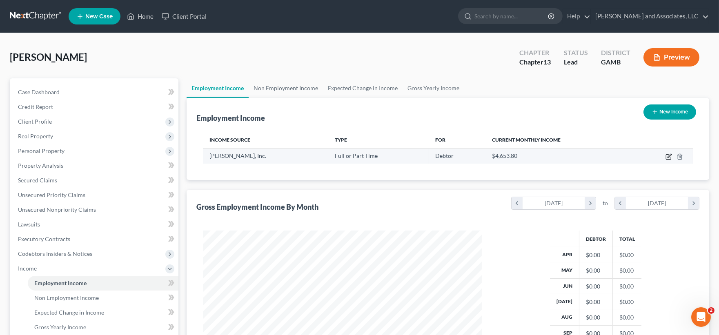
click at [667, 156] on icon "button" at bounding box center [669, 157] width 7 height 7
select select "0"
select select "10"
select select "0"
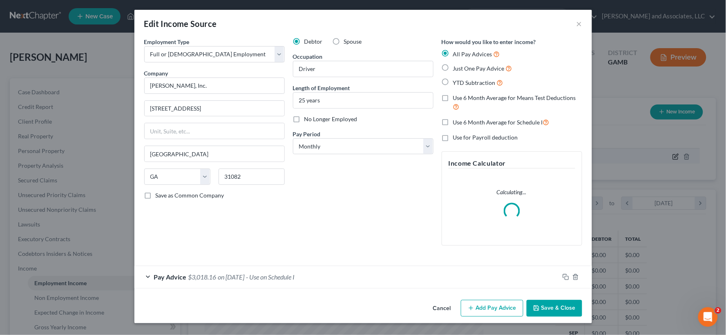
scroll to position [146, 299]
click at [286, 276] on div "Pay Advice $3,018.16 on [DATE] - Use on Schedule I" at bounding box center [346, 277] width 425 height 22
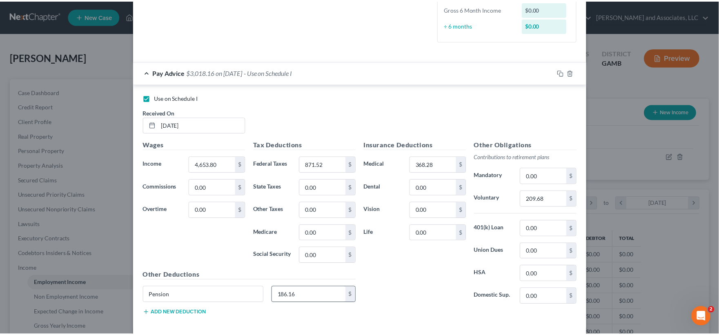
scroll to position [252, 0]
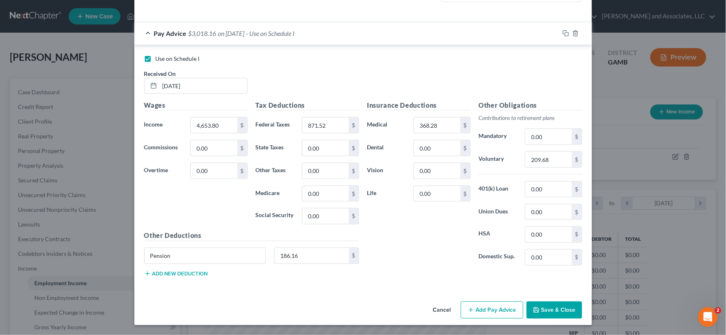
click at [536, 310] on icon "button" at bounding box center [536, 310] width 7 height 7
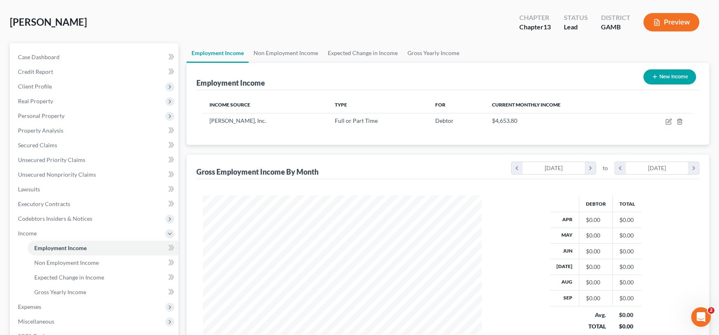
scroll to position [91, 0]
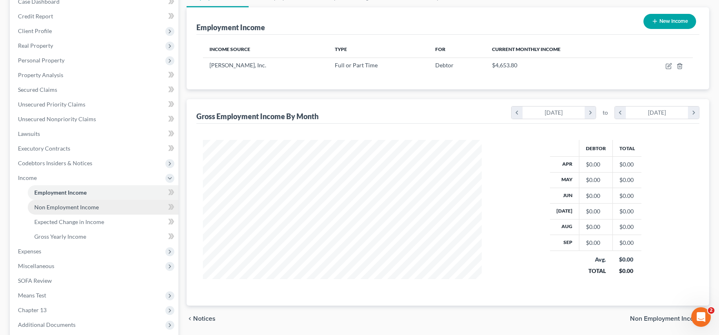
click at [65, 208] on span "Non Employment Income" at bounding box center [66, 207] width 65 height 7
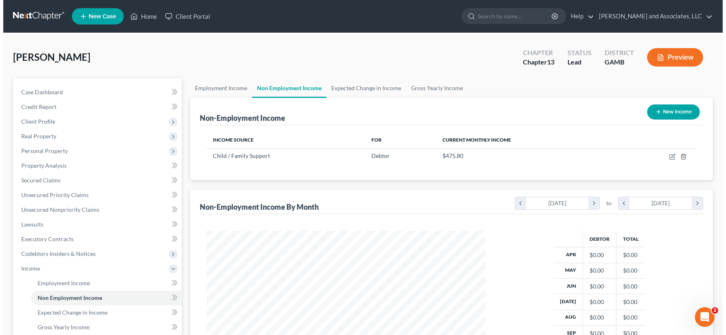
scroll to position [146, 295]
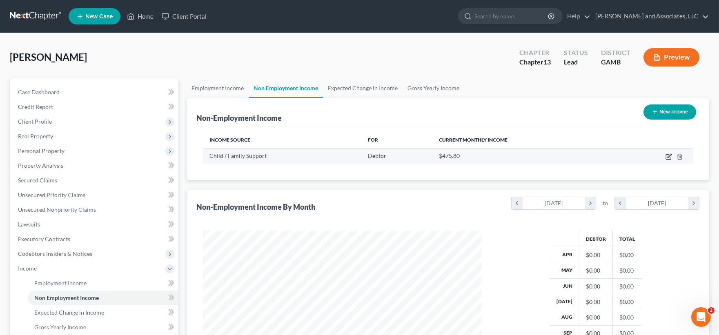
click at [666, 155] on icon "button" at bounding box center [669, 157] width 7 height 7
select select "7"
select select "0"
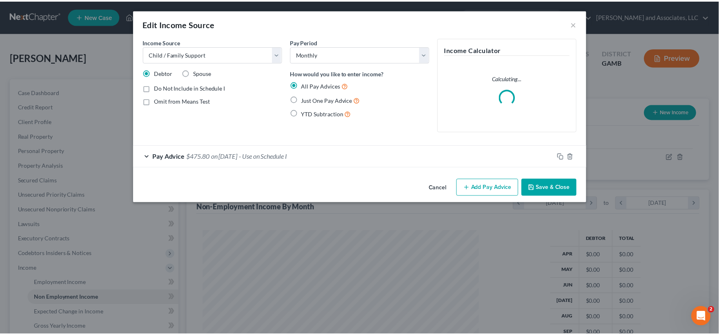
scroll to position [146, 299]
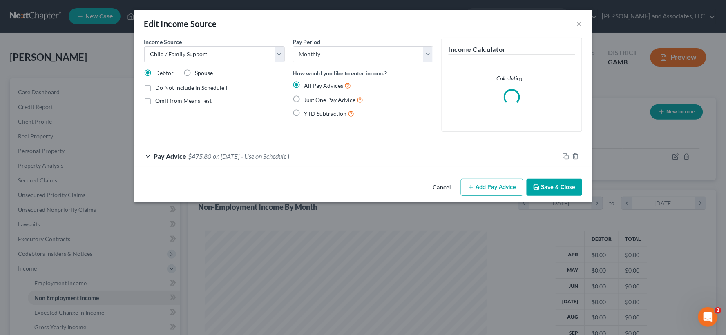
click at [212, 158] on div "Pay Advice $475.80 on [DATE] - Use on Schedule I" at bounding box center [346, 156] width 425 height 22
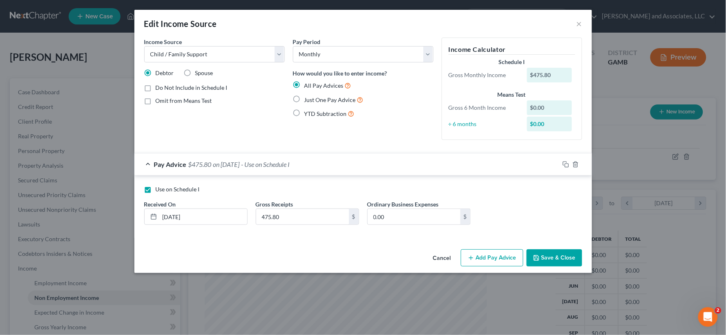
drag, startPoint x: 149, startPoint y: 190, endPoint x: 156, endPoint y: 202, distance: 13.5
click at [156, 190] on label "Use on Schedule I" at bounding box center [178, 189] width 44 height 8
click at [159, 190] on input "Use on Schedule I" at bounding box center [161, 187] width 5 height 5
checkbox input "false"
click at [548, 258] on button "Save & Close" at bounding box center [554, 258] width 56 height 17
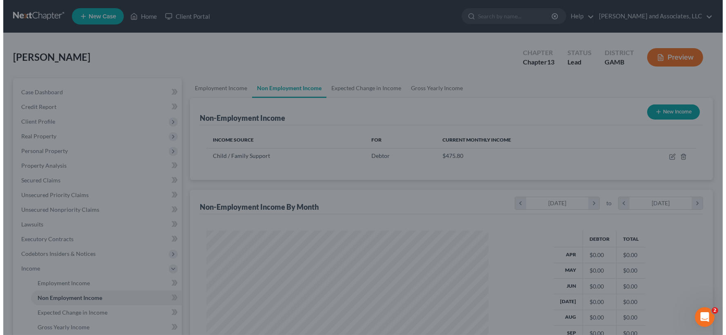
scroll to position [408209, 408060]
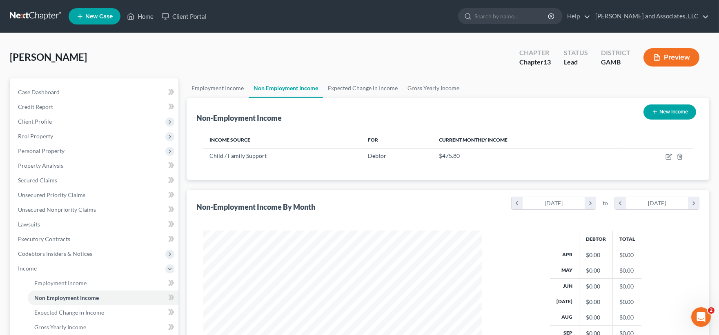
click at [674, 58] on button "Preview" at bounding box center [672, 57] width 56 height 18
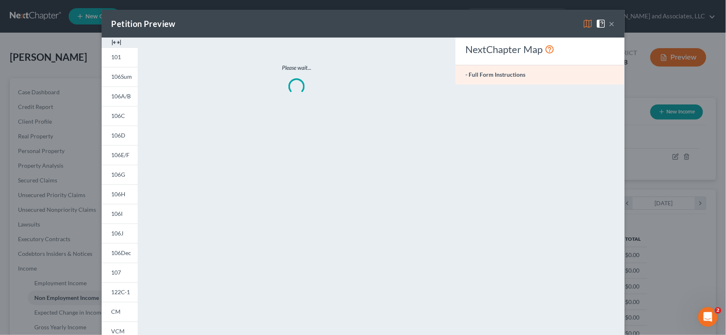
scroll to position [146, 299]
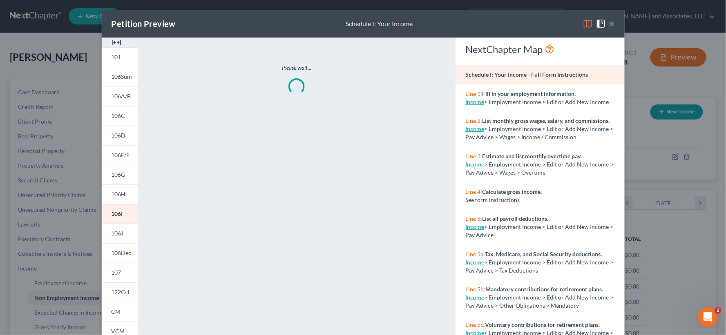
click at [116, 42] on img at bounding box center [116, 43] width 10 height 10
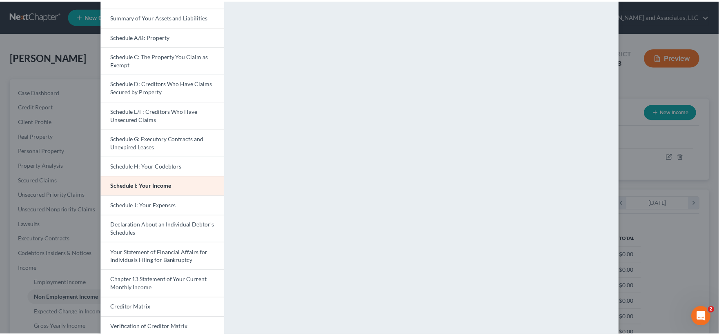
scroll to position [0, 0]
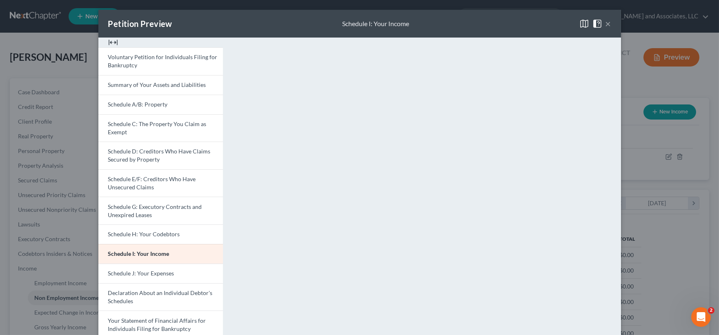
drag, startPoint x: 721, startPoint y: 140, endPoint x: 711, endPoint y: -4, distance: 144.1
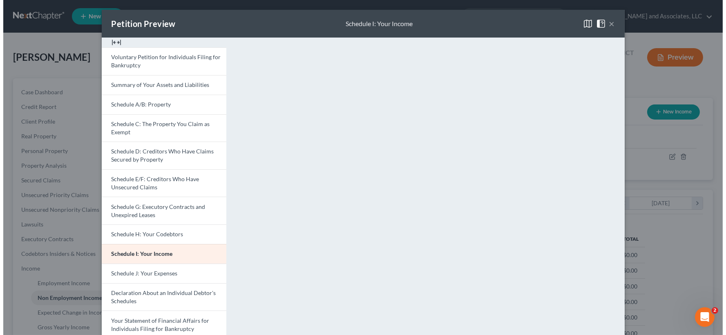
scroll to position [408209, 408060]
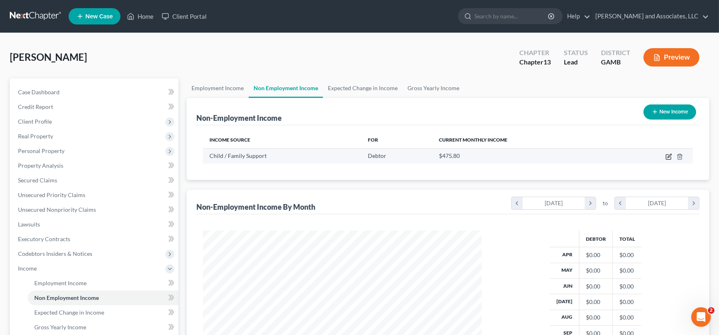
click at [668, 156] on icon "button" at bounding box center [669, 157] width 7 height 7
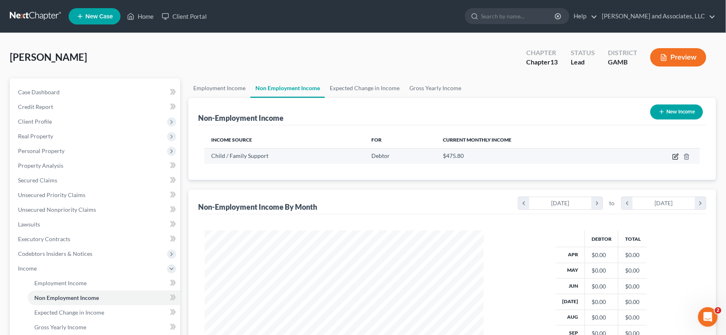
select select "7"
select select "0"
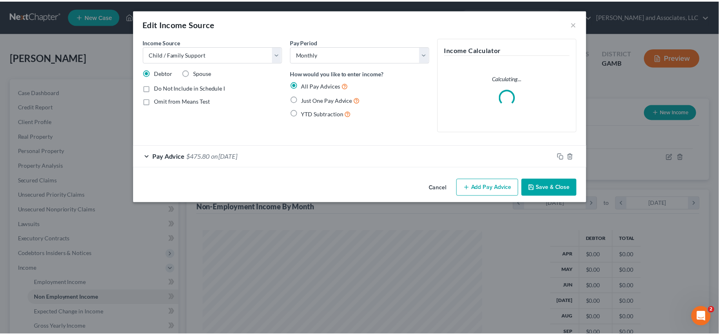
scroll to position [146, 299]
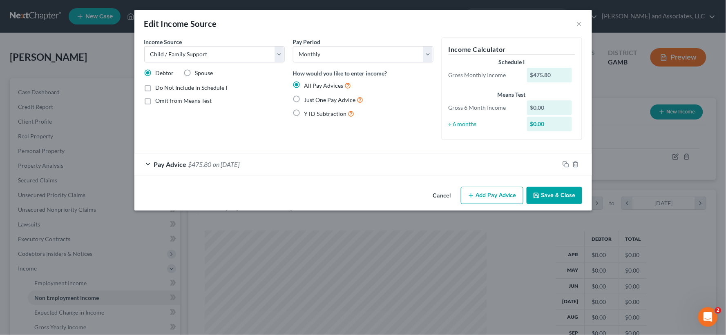
click at [548, 199] on button "Save & Close" at bounding box center [554, 195] width 56 height 17
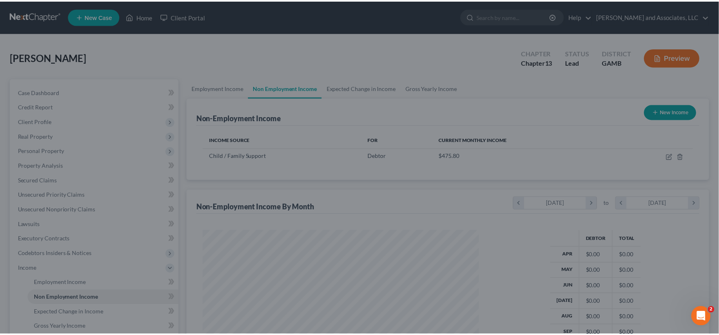
scroll to position [408209, 408060]
